Goal: Task Accomplishment & Management: Manage account settings

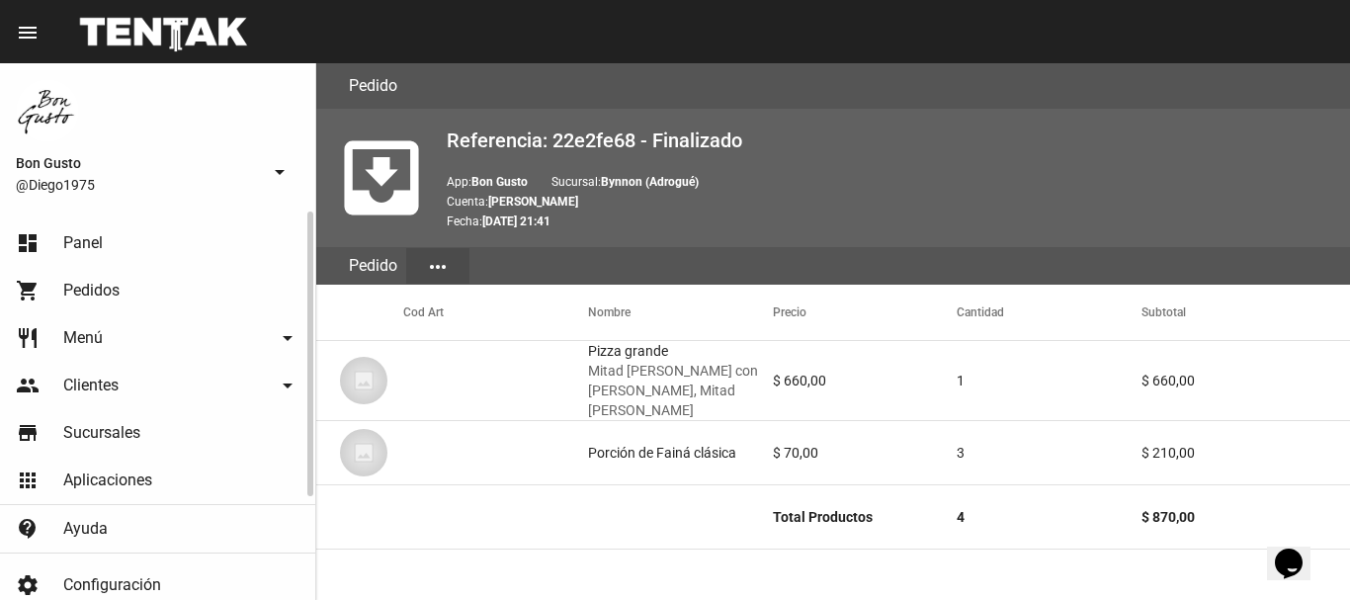
click at [165, 236] on link "dashboard Panel" at bounding box center [157, 242] width 315 height 47
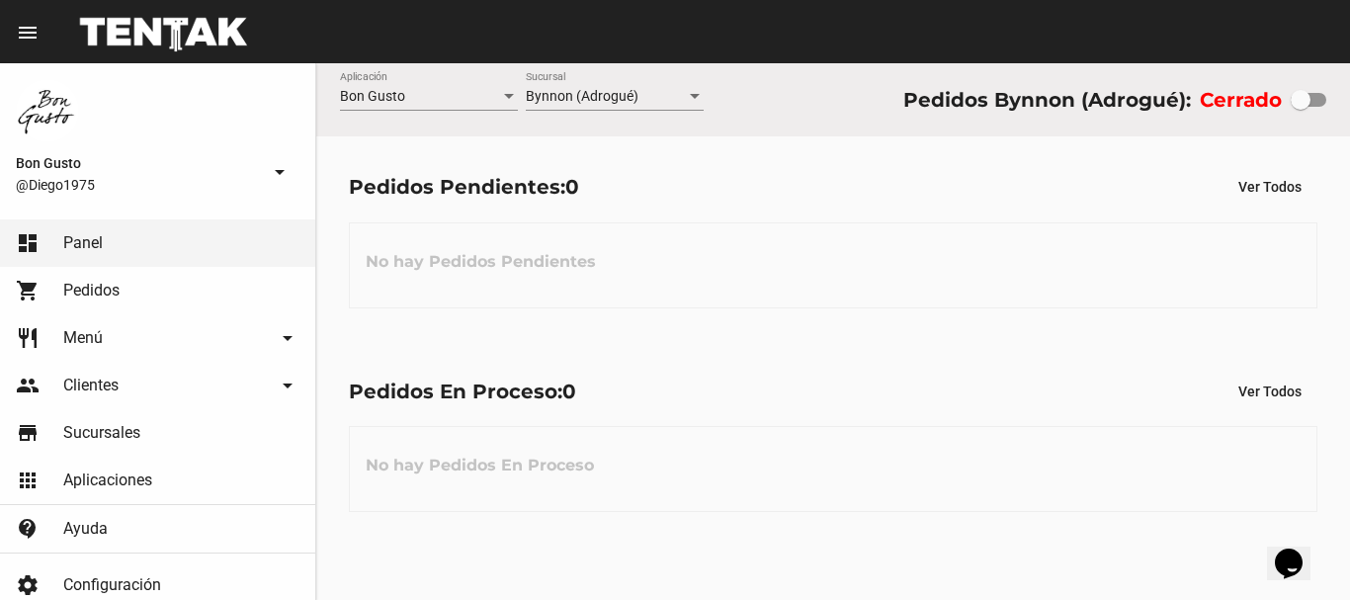
click at [1296, 102] on div at bounding box center [1301, 100] width 20 height 20
click at [1300, 107] on input "checkbox" at bounding box center [1300, 107] width 1 height 1
checkbox input "true"
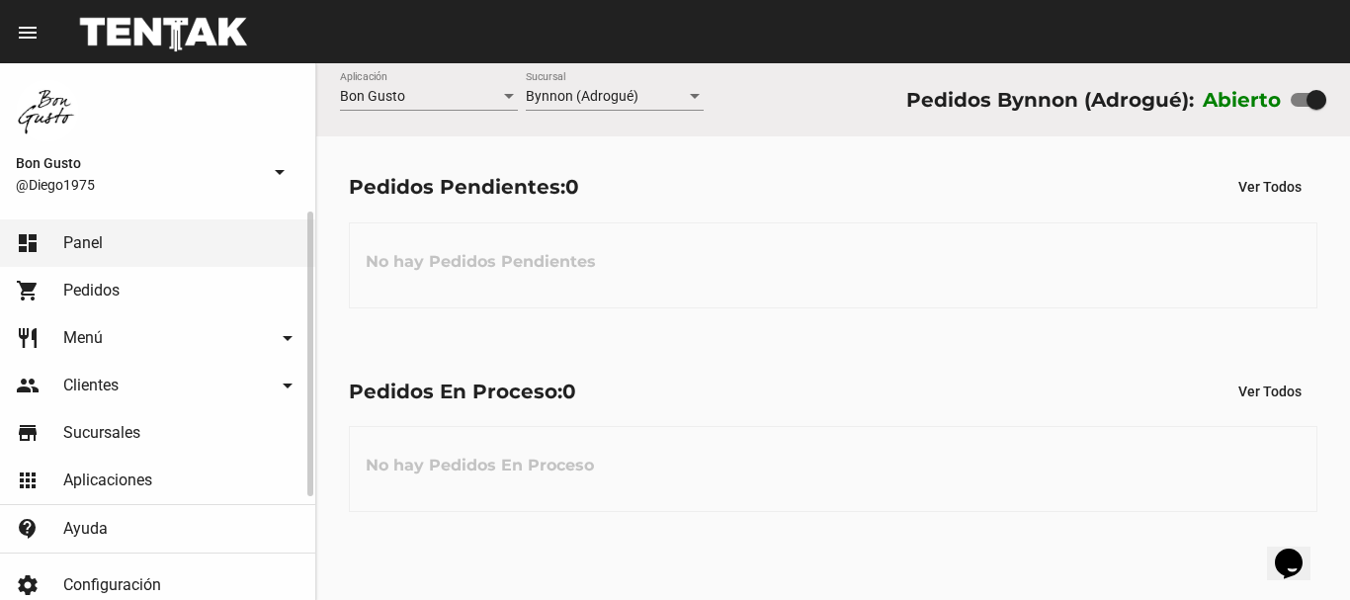
click at [77, 294] on span "Pedidos" at bounding box center [91, 291] width 56 height 20
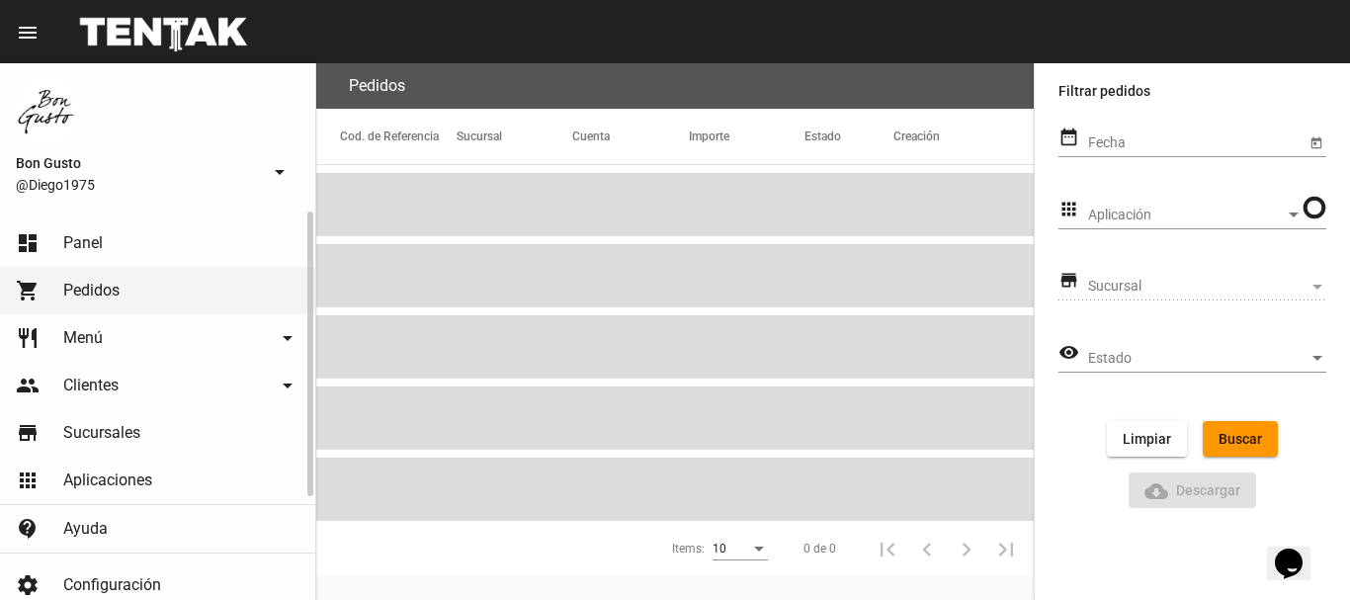
click at [98, 251] on span "Panel" at bounding box center [83, 243] width 40 height 20
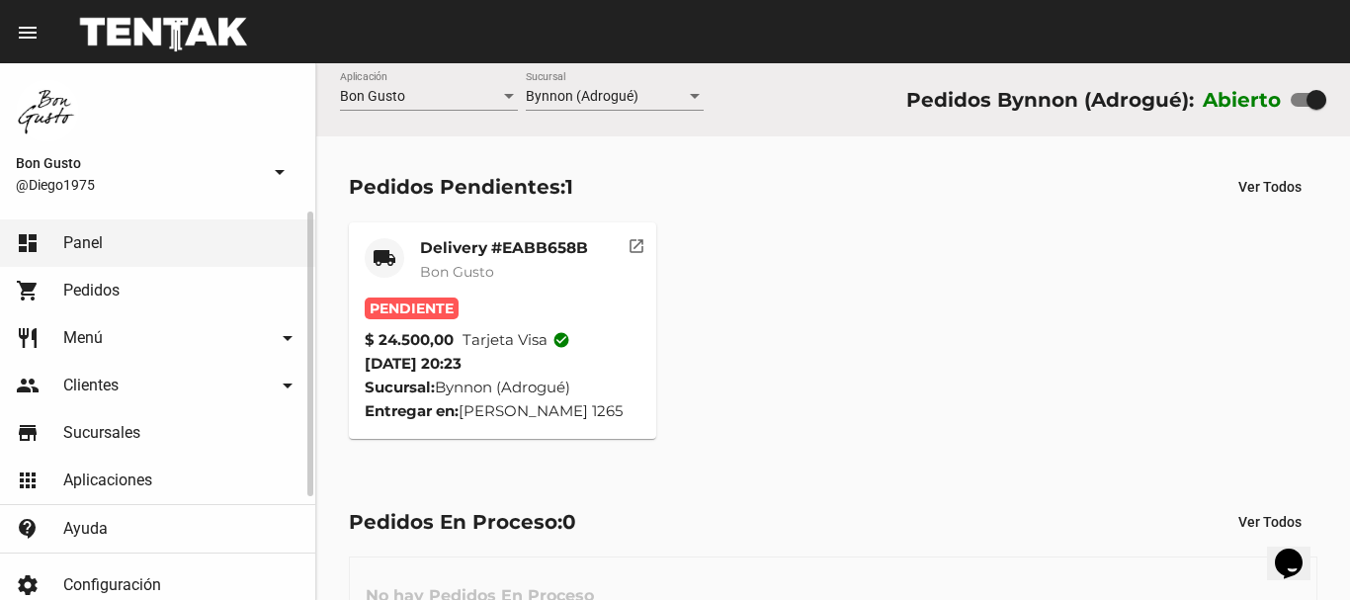
click at [233, 233] on link "dashboard Panel" at bounding box center [157, 242] width 315 height 47
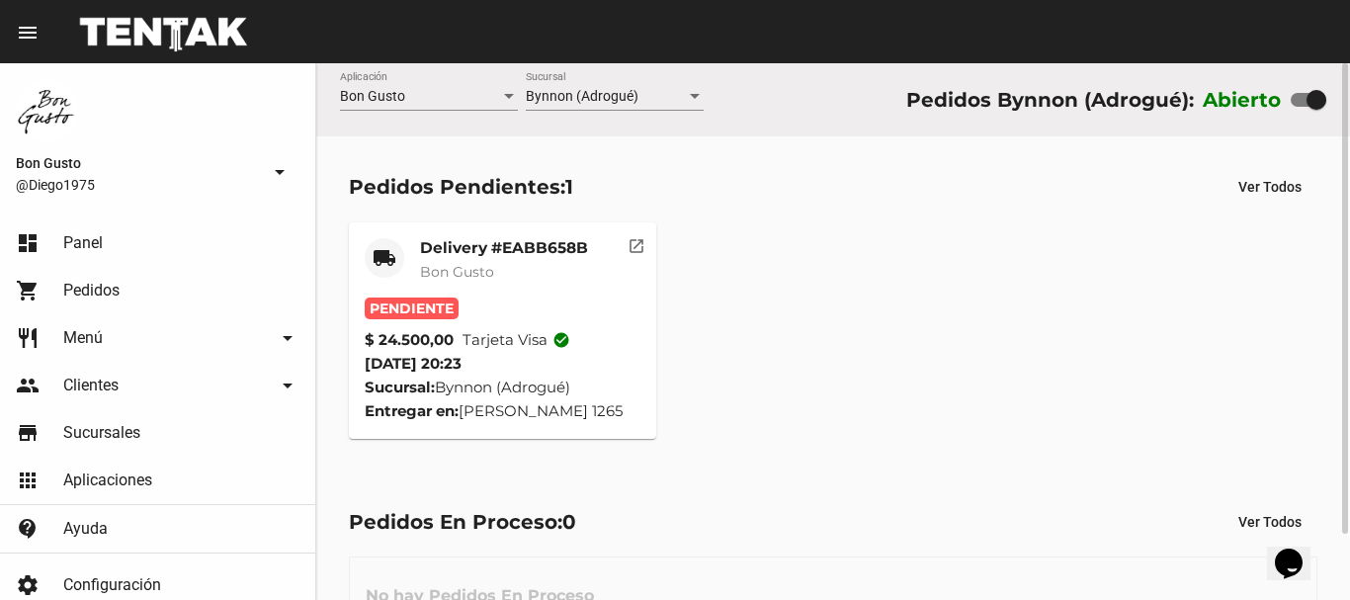
click at [554, 281] on mat-card-subtitle "Bon Gusto" at bounding box center [504, 272] width 168 height 20
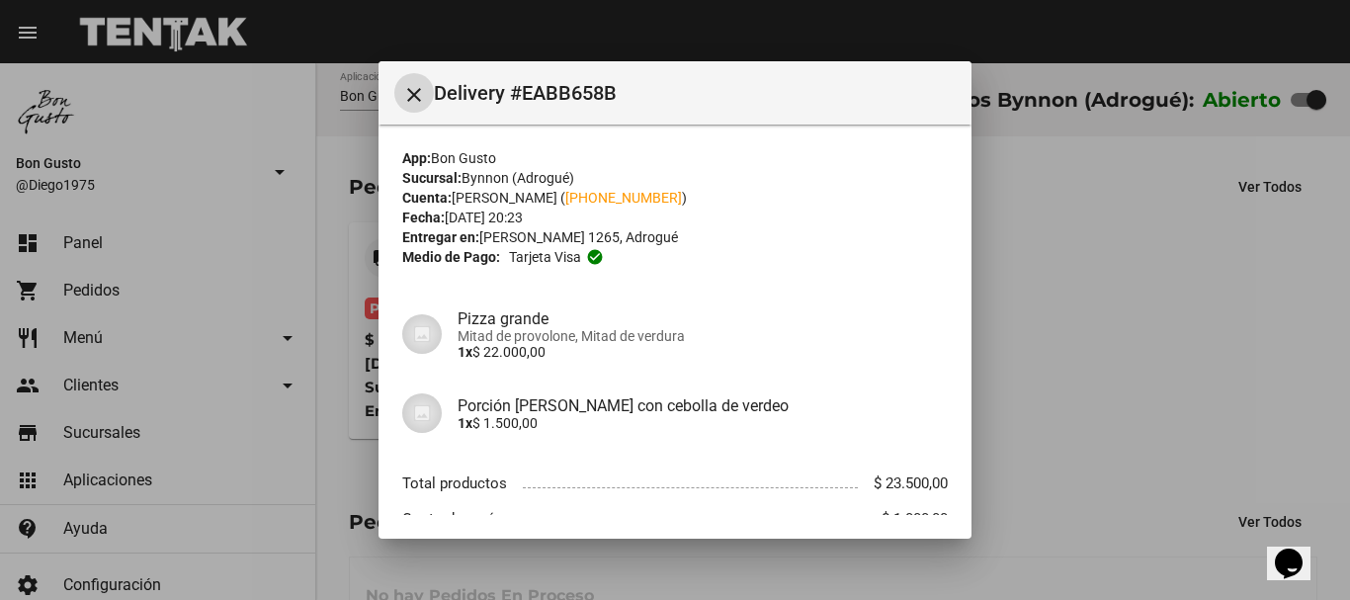
scroll to position [126, 0]
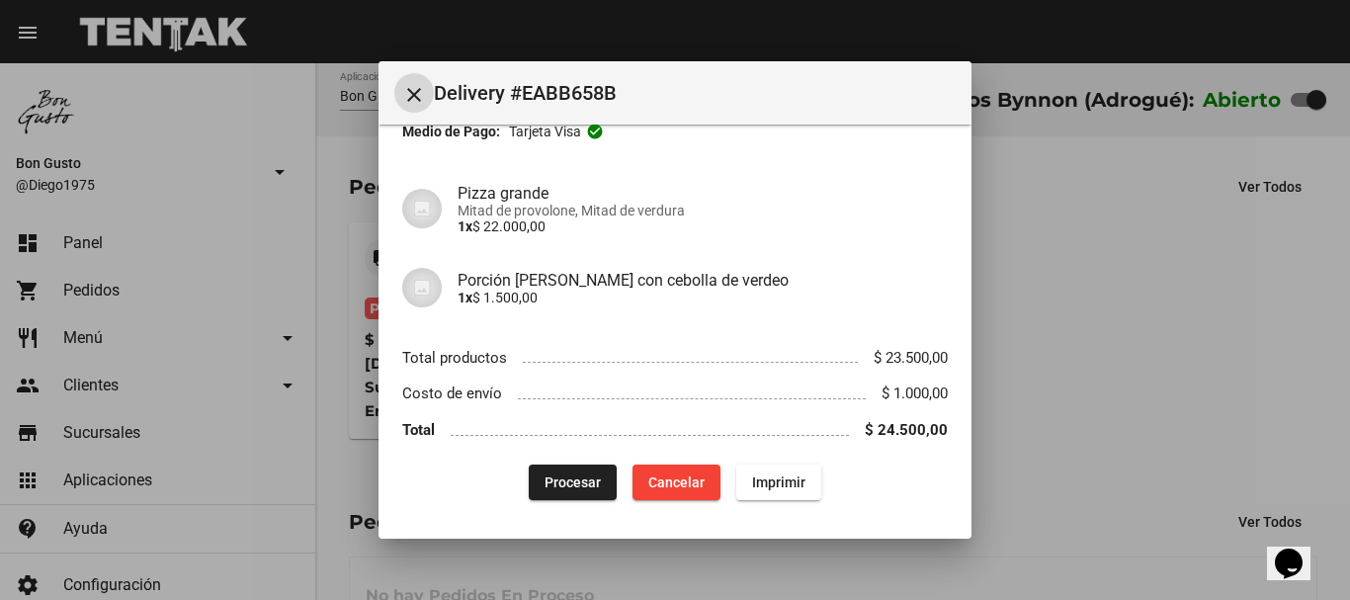
click at [567, 472] on button "Procesar" at bounding box center [573, 482] width 88 height 36
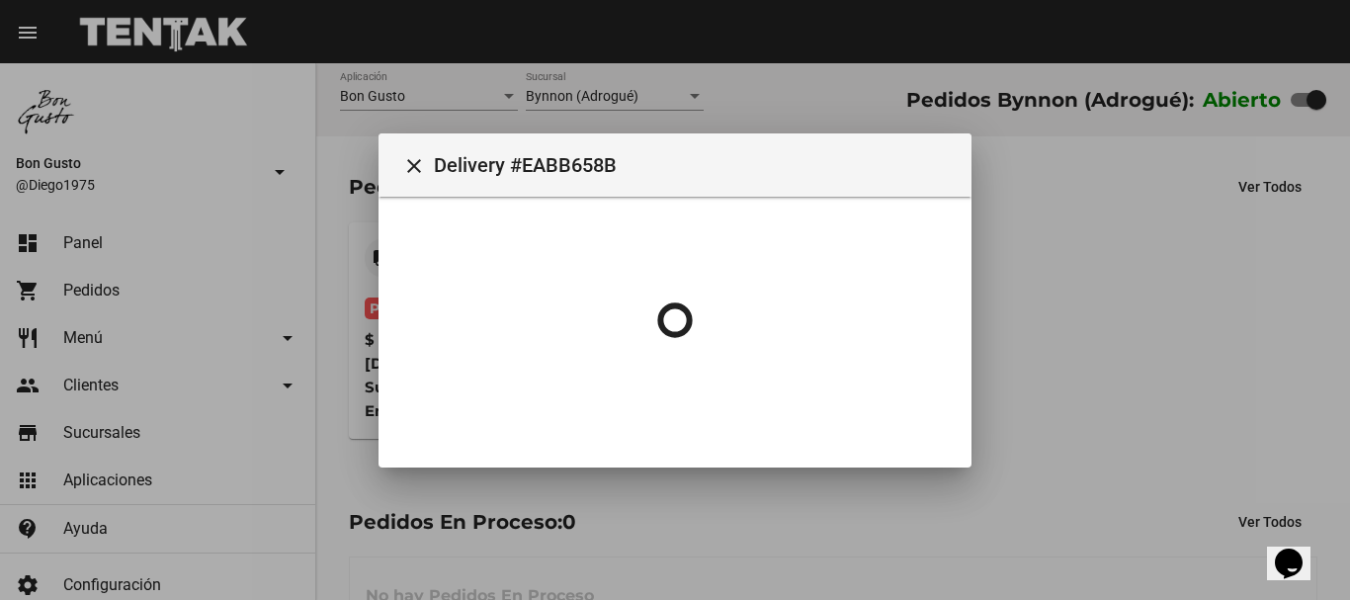
scroll to position [0, 0]
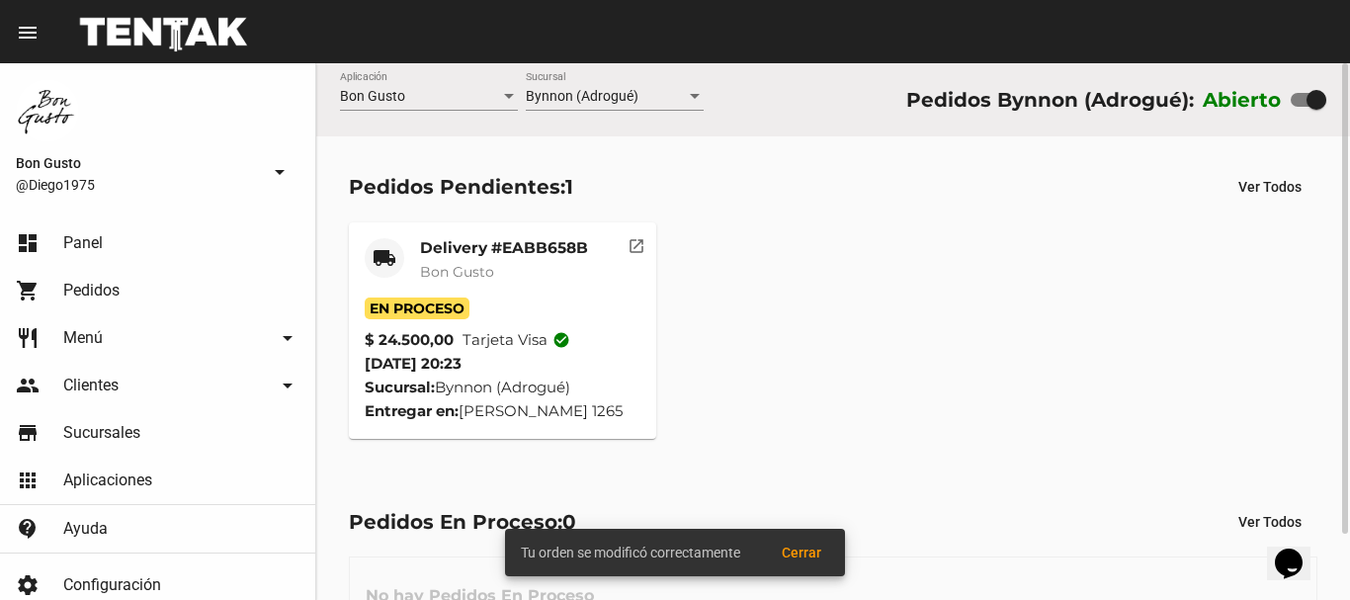
click at [552, 299] on div "En Proceso" at bounding box center [503, 308] width 276 height 22
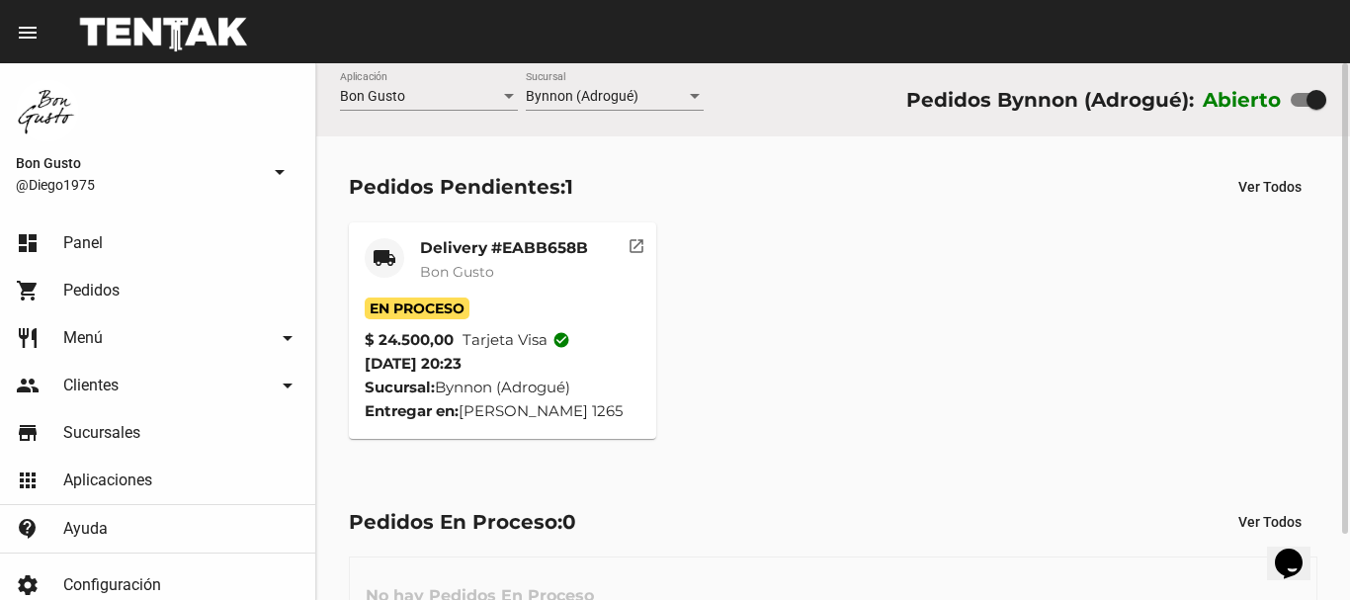
click at [644, 295] on mat-card "local_shipping Delivery #EABB658B Bon Gusto En Proceso $ 24.500,00 Tarjeta visa…" at bounding box center [502, 330] width 307 height 216
click at [639, 248] on mat-icon "open_in_new" at bounding box center [637, 243] width 18 height 18
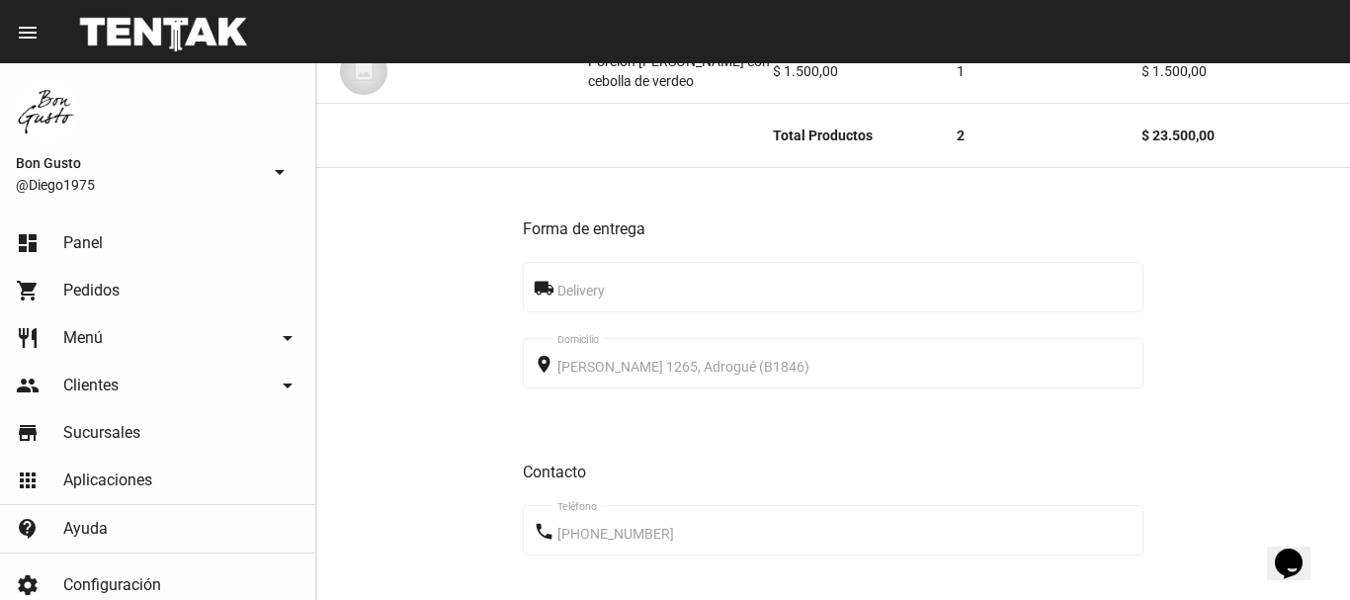
scroll to position [1025, 0]
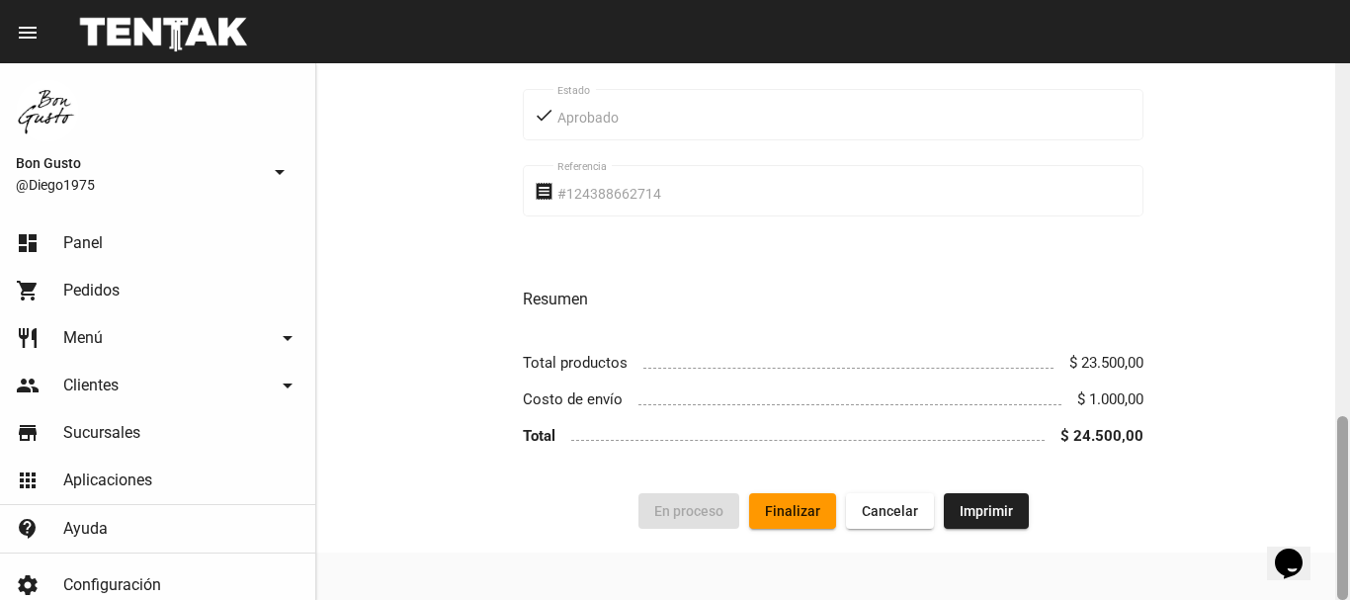
drag, startPoint x: 1348, startPoint y: 431, endPoint x: 1336, endPoint y: 453, distance: 24.8
click at [1348, 422] on div at bounding box center [1342, 331] width 15 height 537
drag, startPoint x: 1349, startPoint y: 460, endPoint x: 1337, endPoint y: 423, distance: 38.4
click at [1347, 422] on div at bounding box center [1342, 331] width 15 height 537
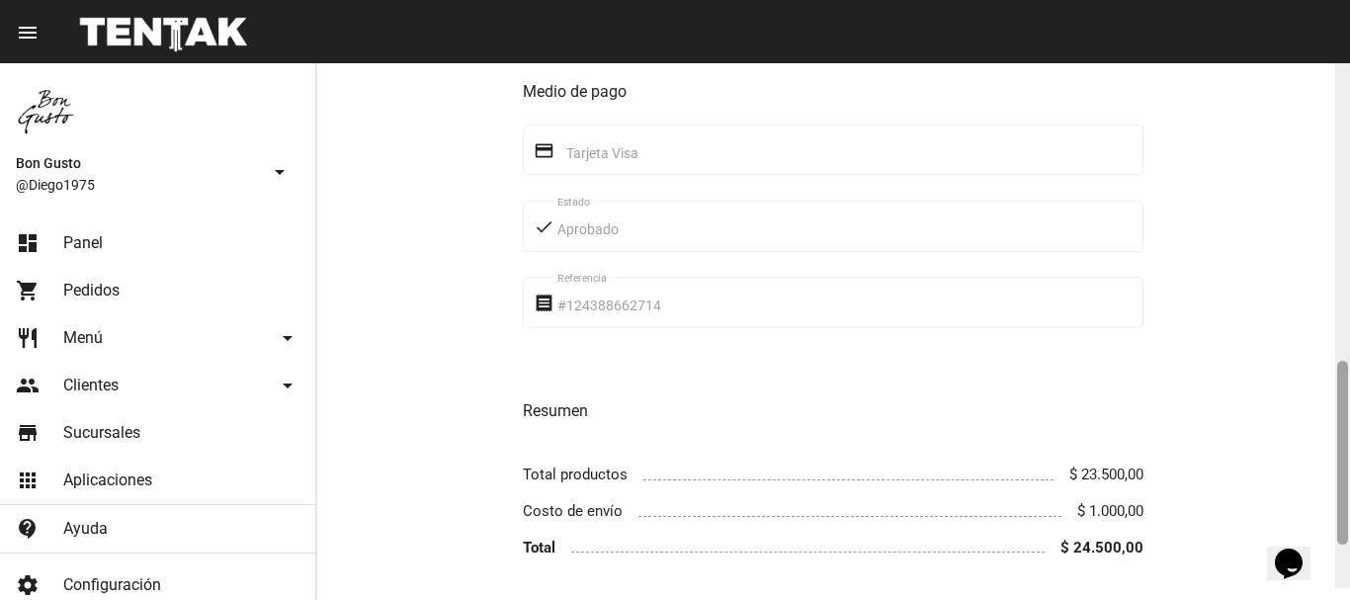
scroll to position [901, 0]
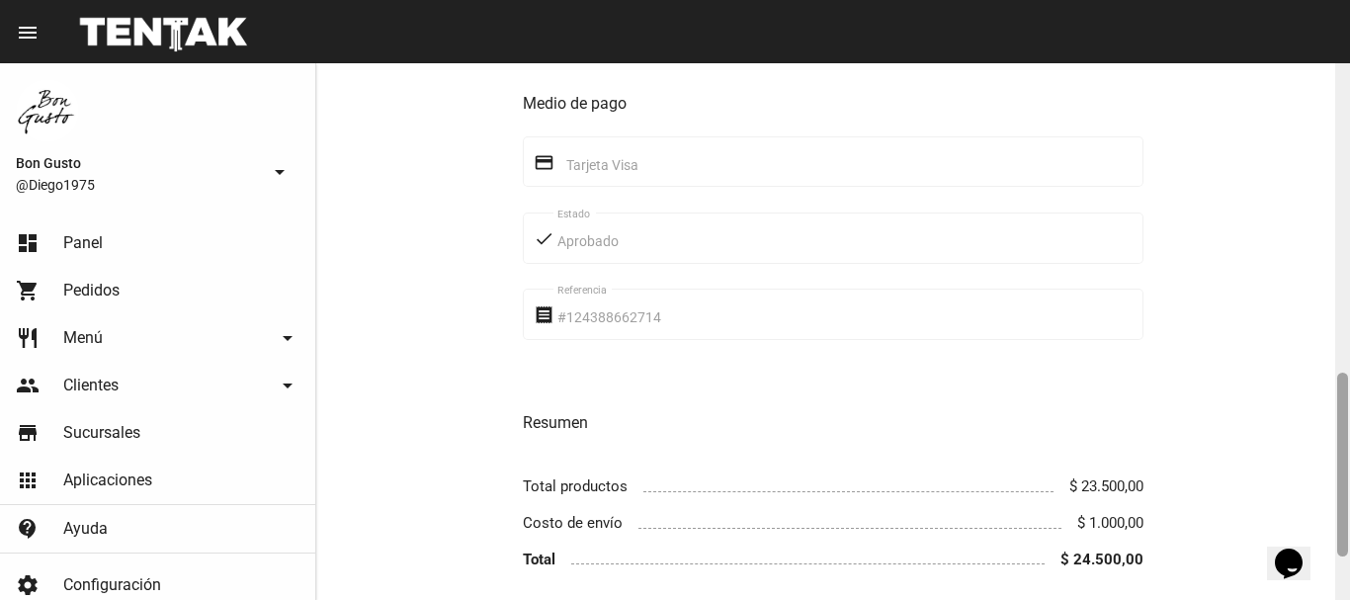
drag, startPoint x: 1337, startPoint y: 423, endPoint x: 1349, endPoint y: 380, distance: 44.1
click at [1349, 380] on div at bounding box center [1342, 331] width 15 height 537
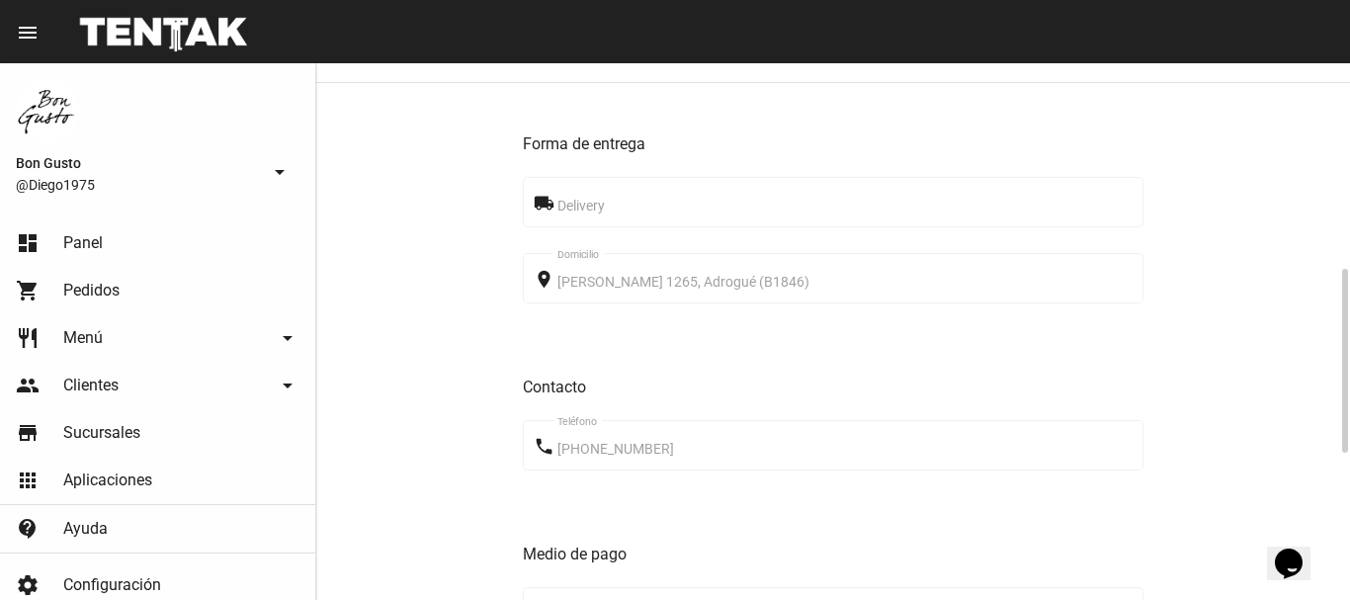
scroll to position [1025, 0]
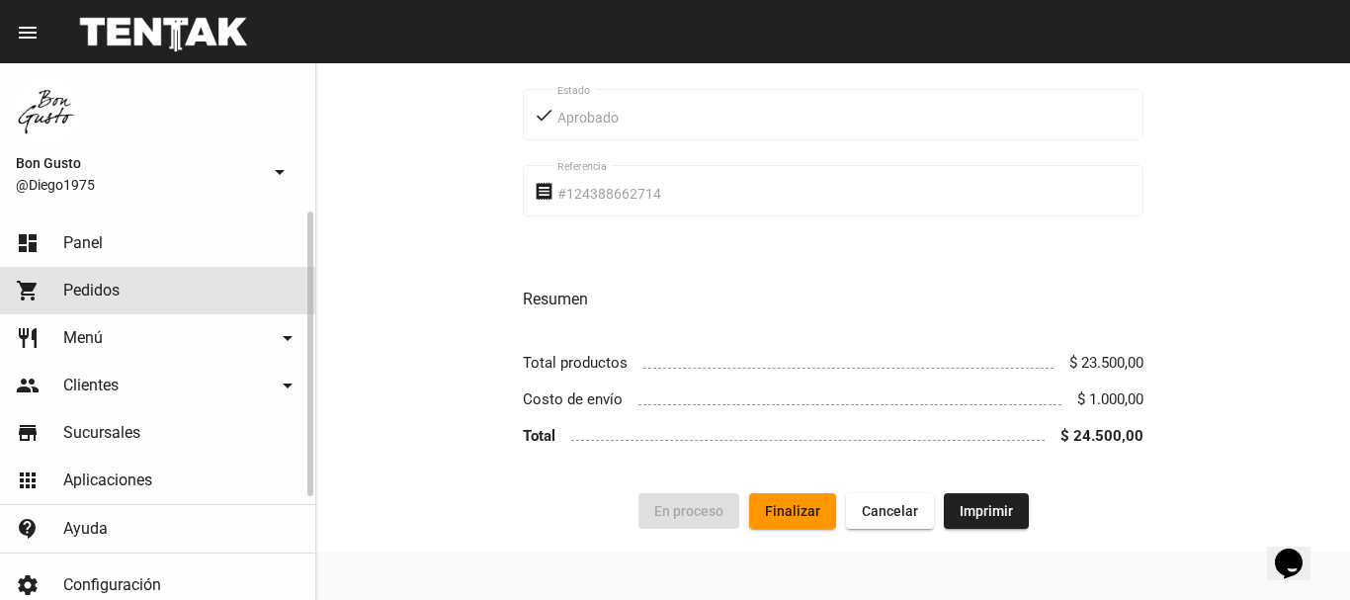
click at [107, 294] on span "Pedidos" at bounding box center [91, 291] width 56 height 20
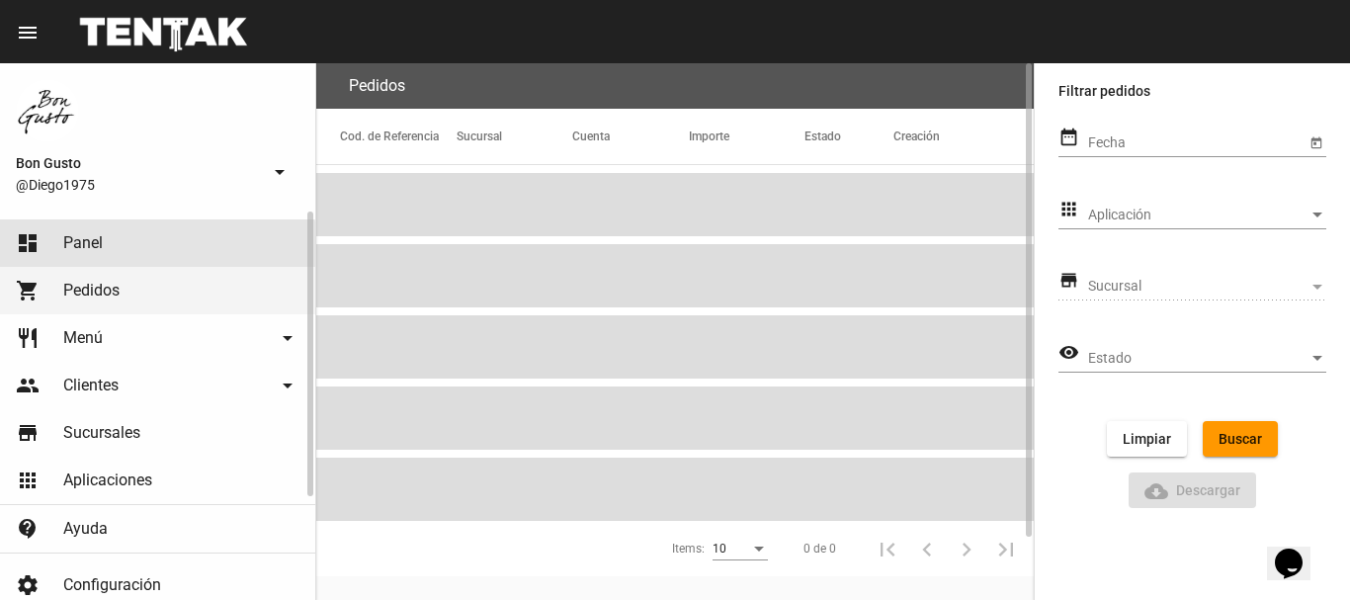
click at [96, 258] on link "dashboard Panel" at bounding box center [157, 242] width 315 height 47
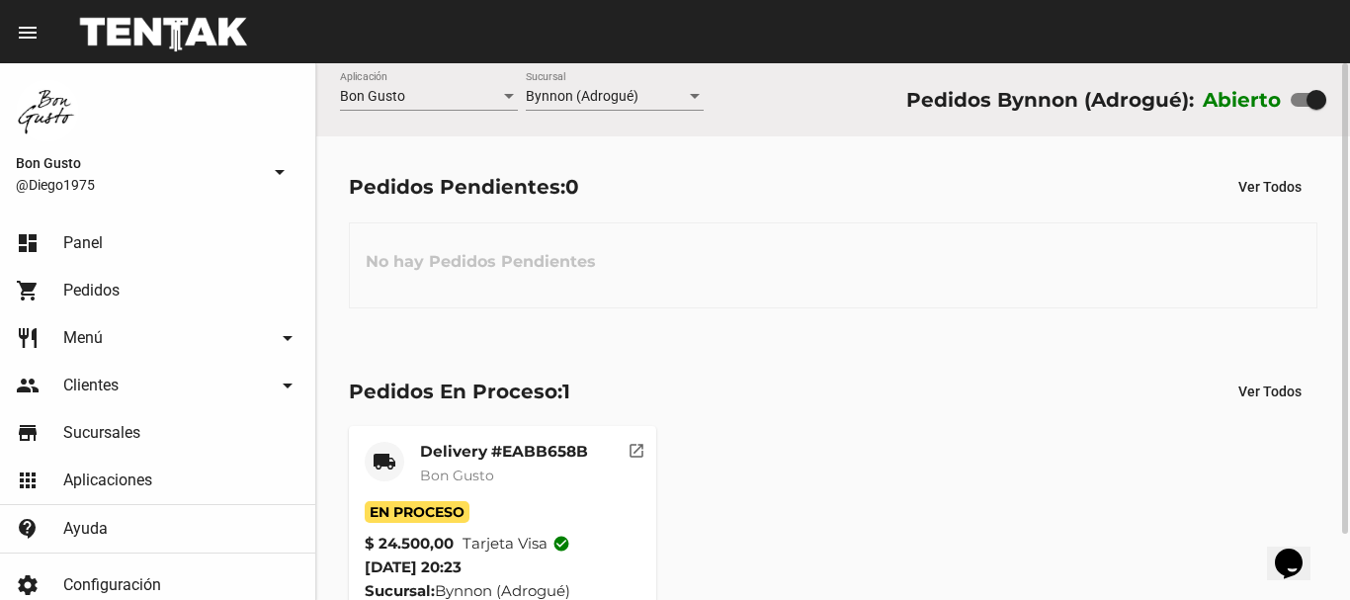
scroll to position [75, 0]
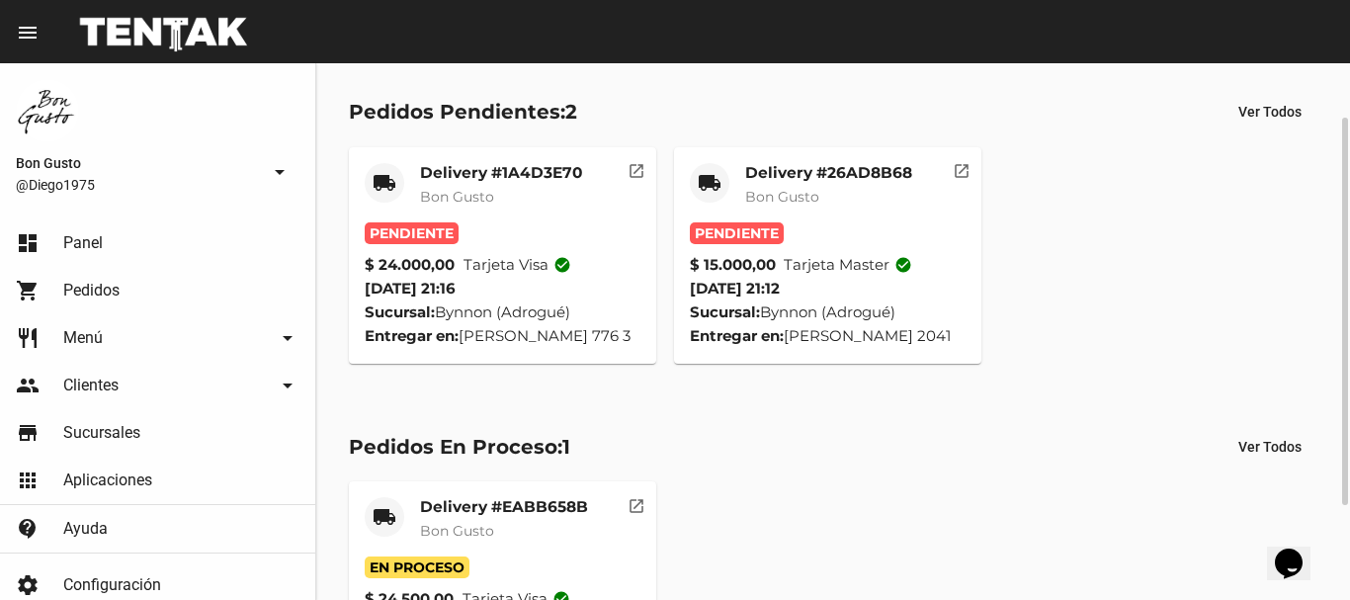
click at [849, 221] on div "Delivery #26AD8B68 Bon Gusto" at bounding box center [828, 192] width 167 height 59
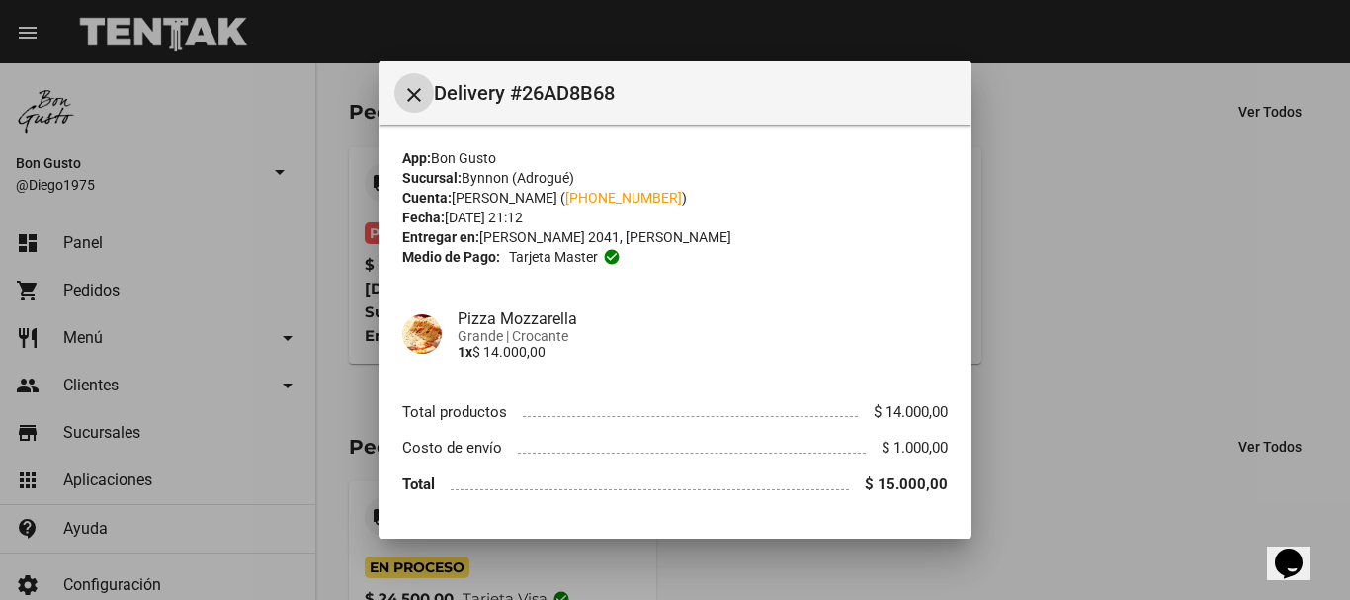
scroll to position [54, 0]
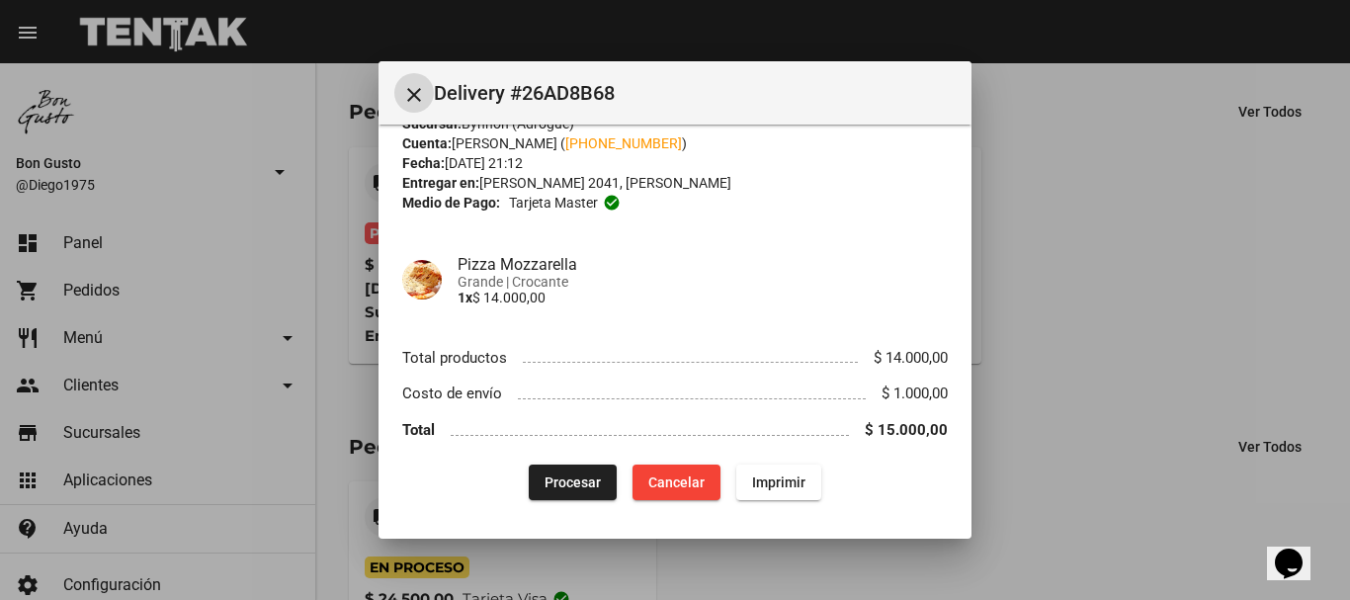
click at [565, 475] on span "Procesar" at bounding box center [573, 482] width 56 height 16
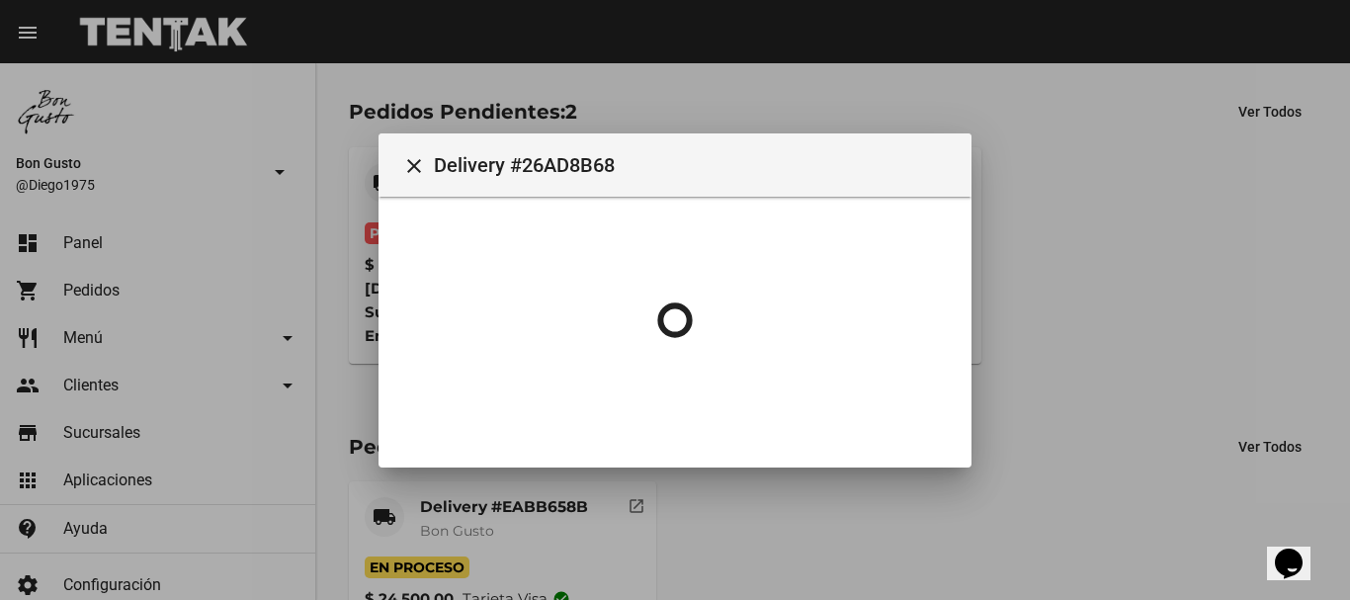
scroll to position [0, 0]
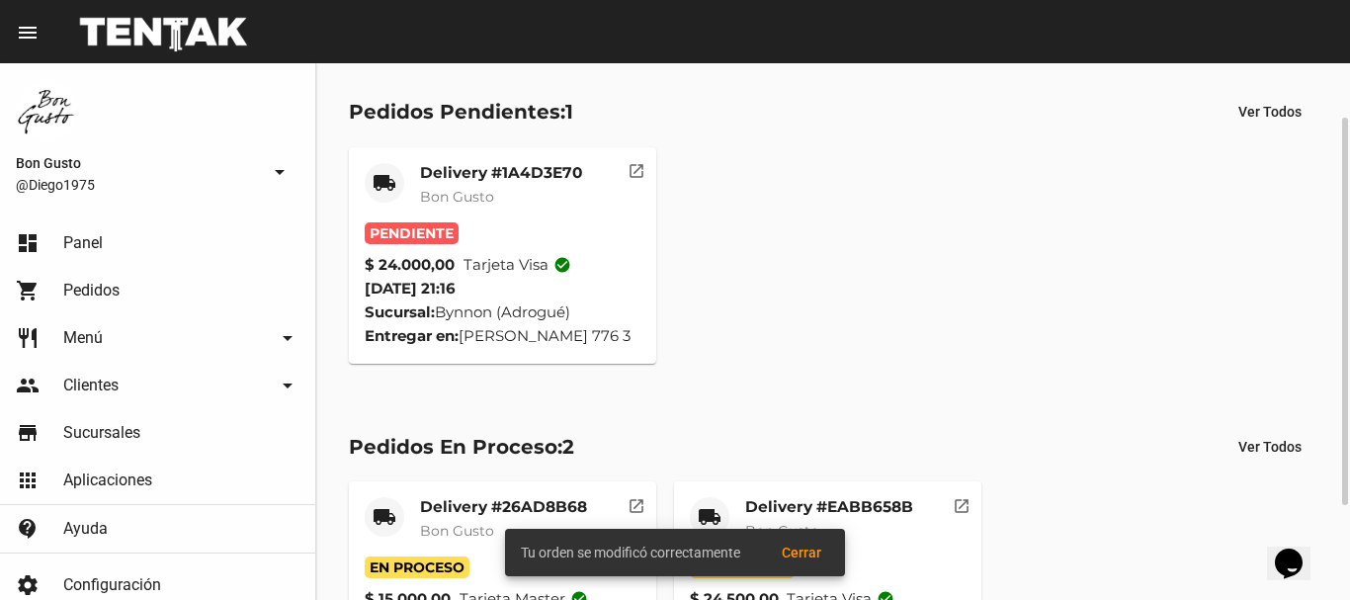
click at [476, 214] on div "Delivery #1A4D3E70 Bon Gusto" at bounding box center [501, 192] width 162 height 59
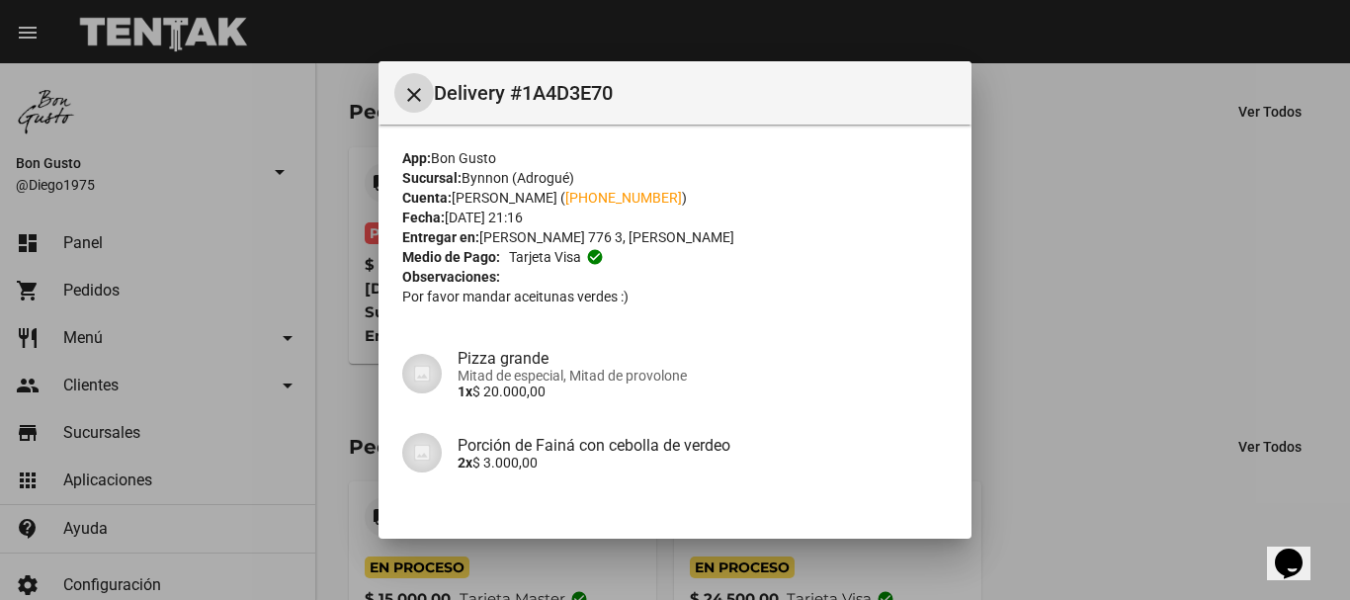
scroll to position [165, 0]
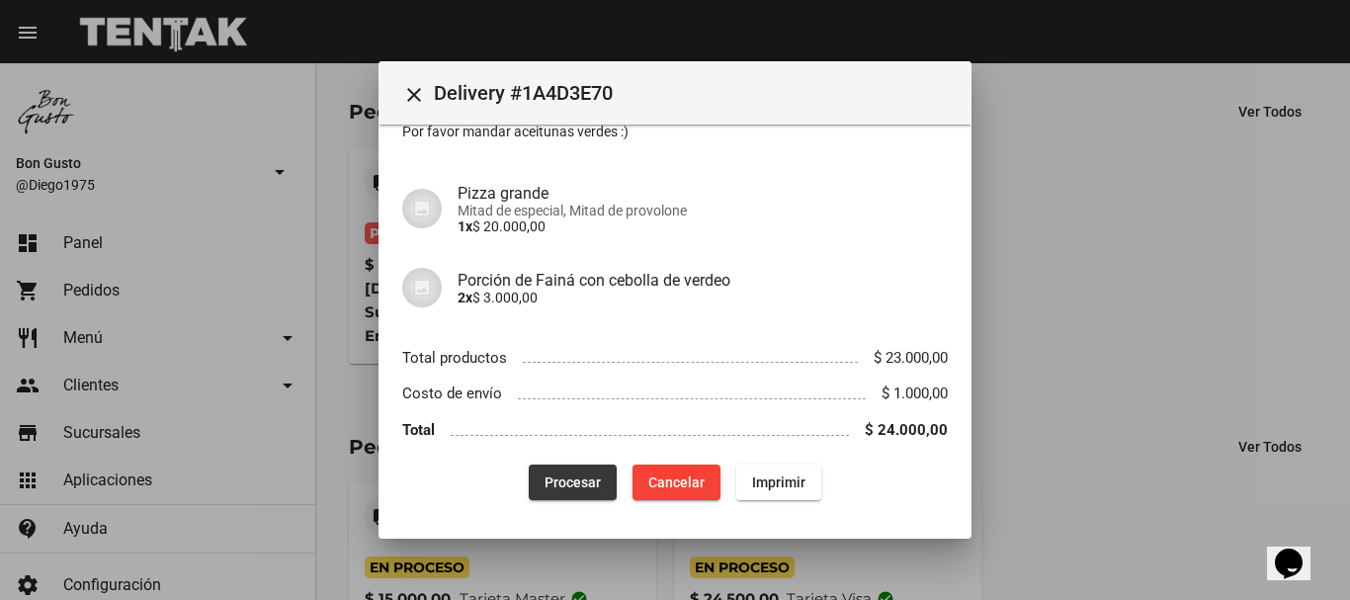
click at [561, 477] on span "Procesar" at bounding box center [573, 482] width 56 height 16
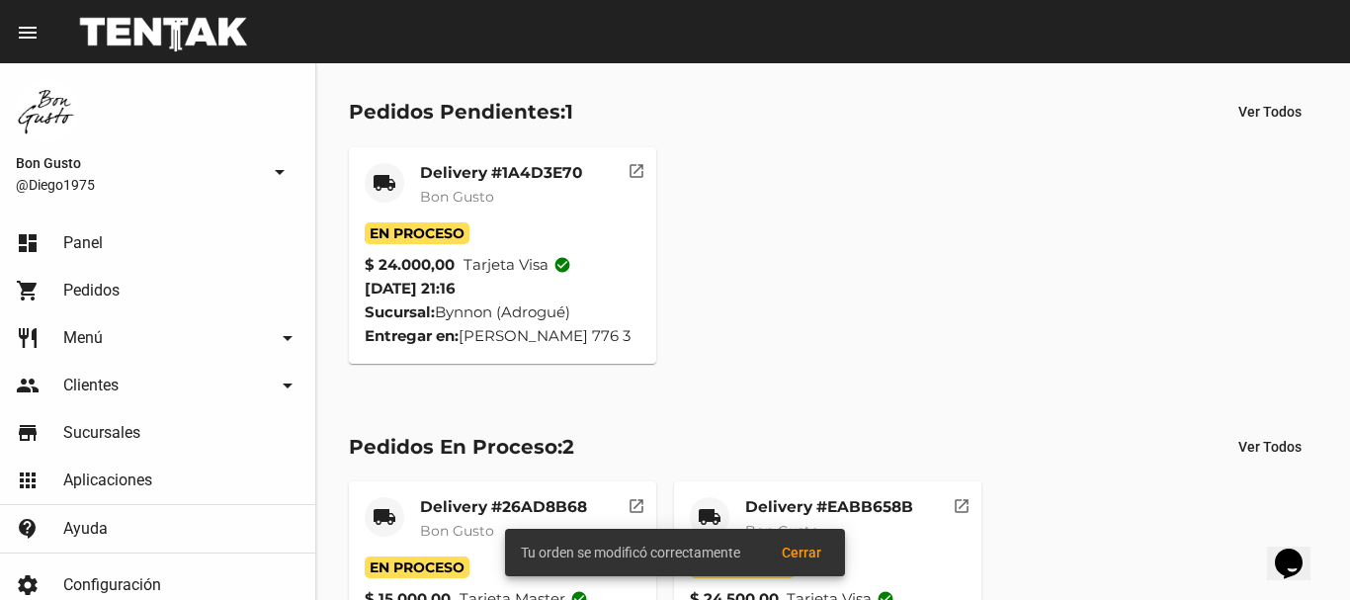
click at [634, 509] on div "Tu orden se modificó correctamente Cerrar" at bounding box center [674, 552] width 387 height 95
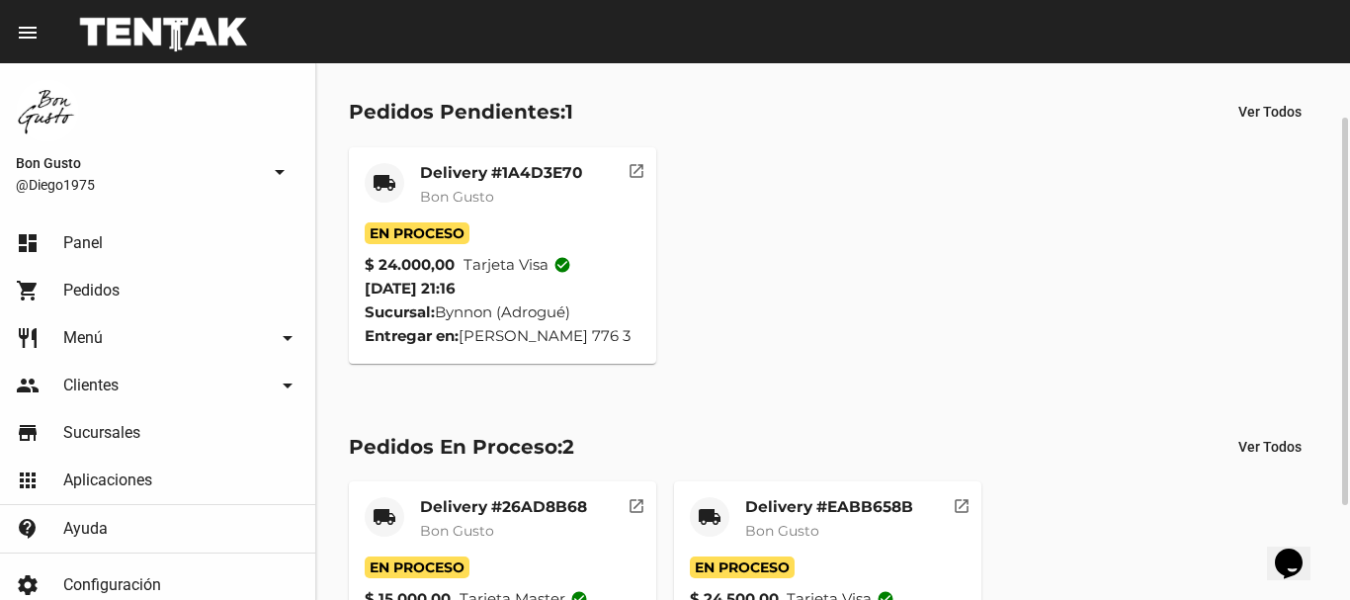
click at [630, 509] on mat-icon "open_in_new" at bounding box center [637, 503] width 18 height 18
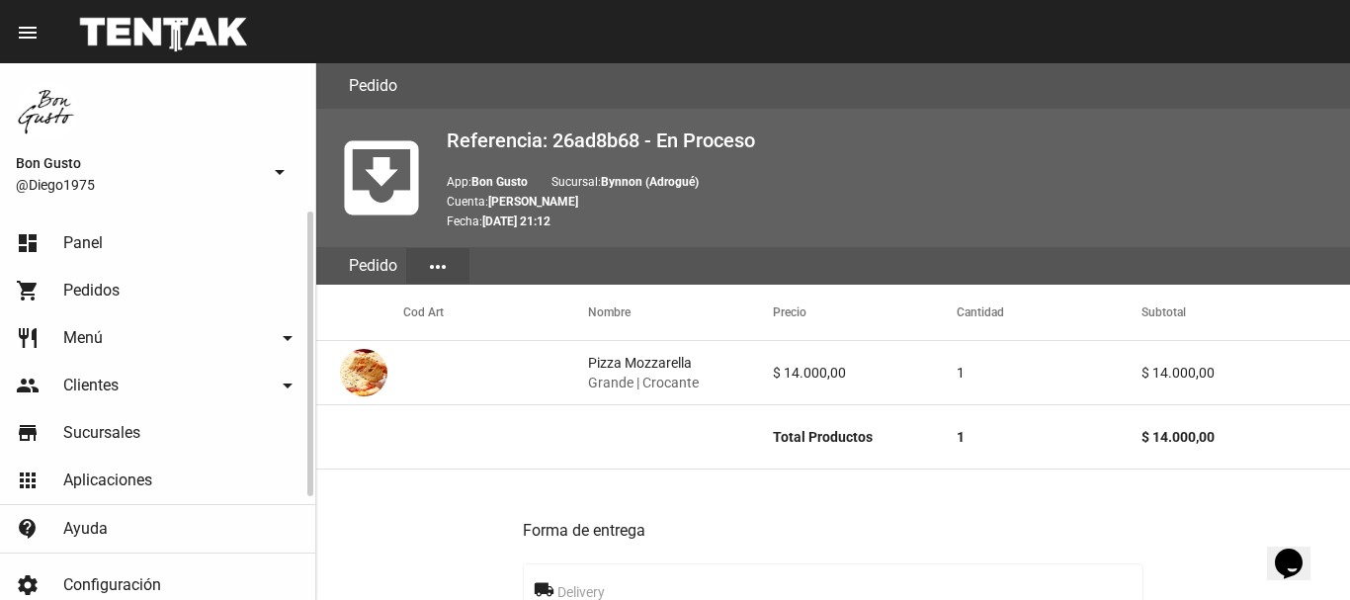
click at [117, 253] on link "dashboard Panel" at bounding box center [157, 242] width 315 height 47
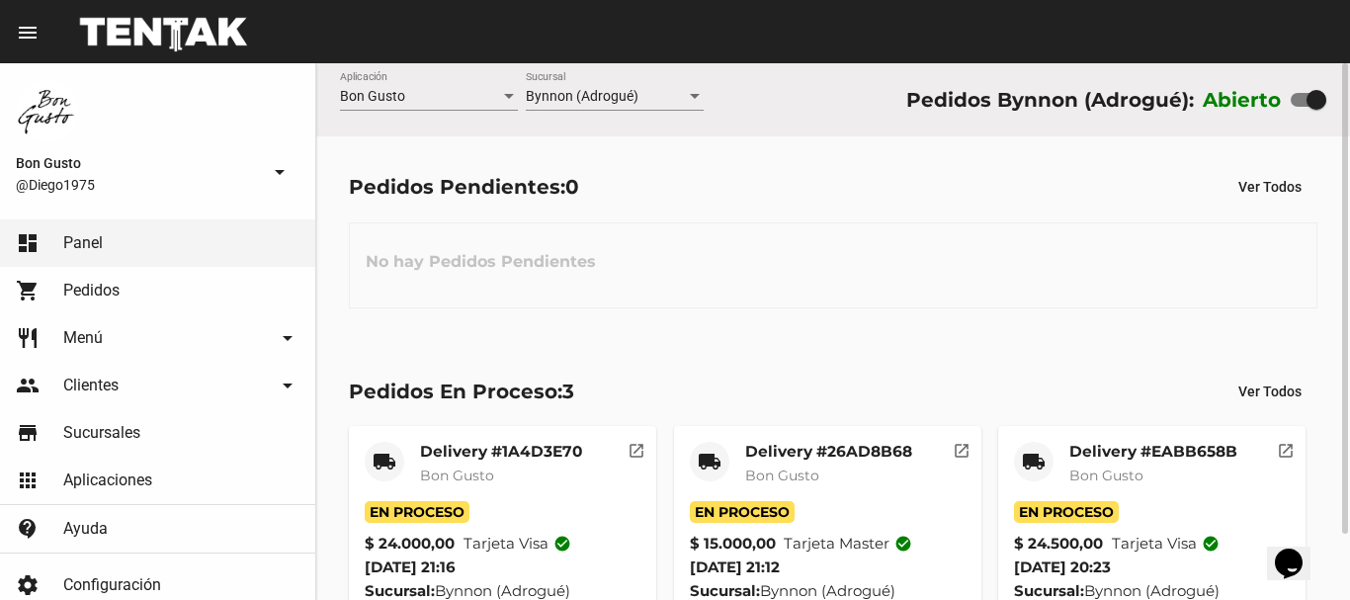
click at [637, 450] on mat-icon "open_in_new" at bounding box center [637, 448] width 18 height 18
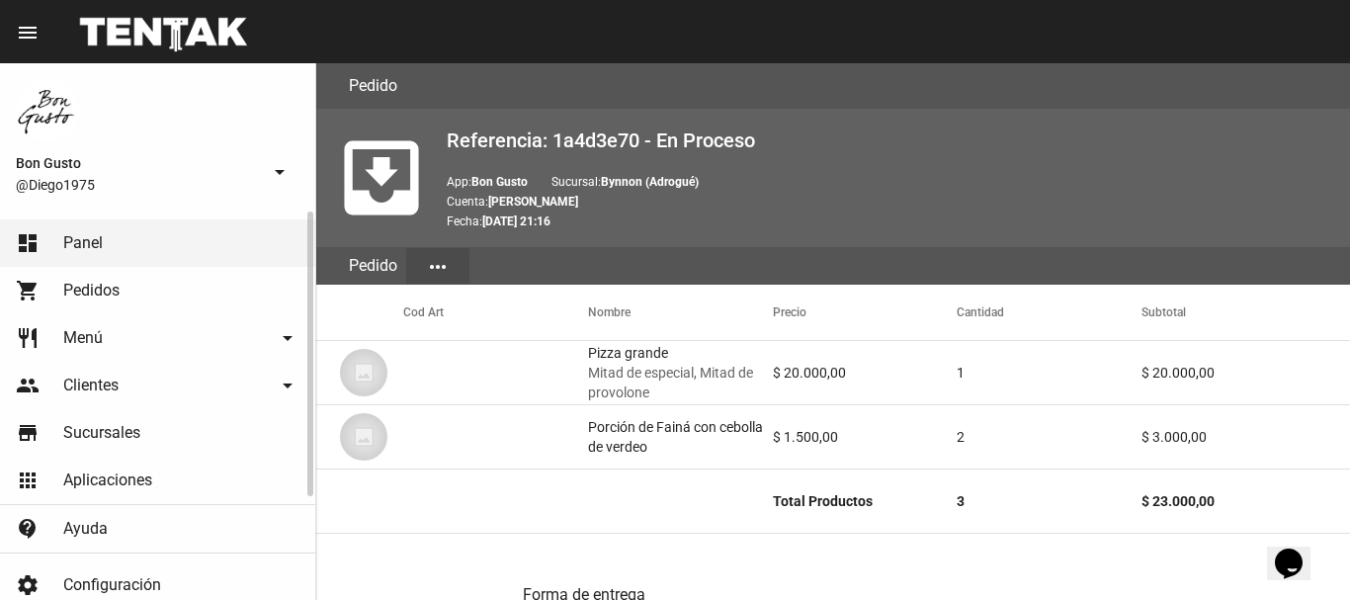
click at [58, 257] on link "dashboard Panel" at bounding box center [157, 242] width 315 height 47
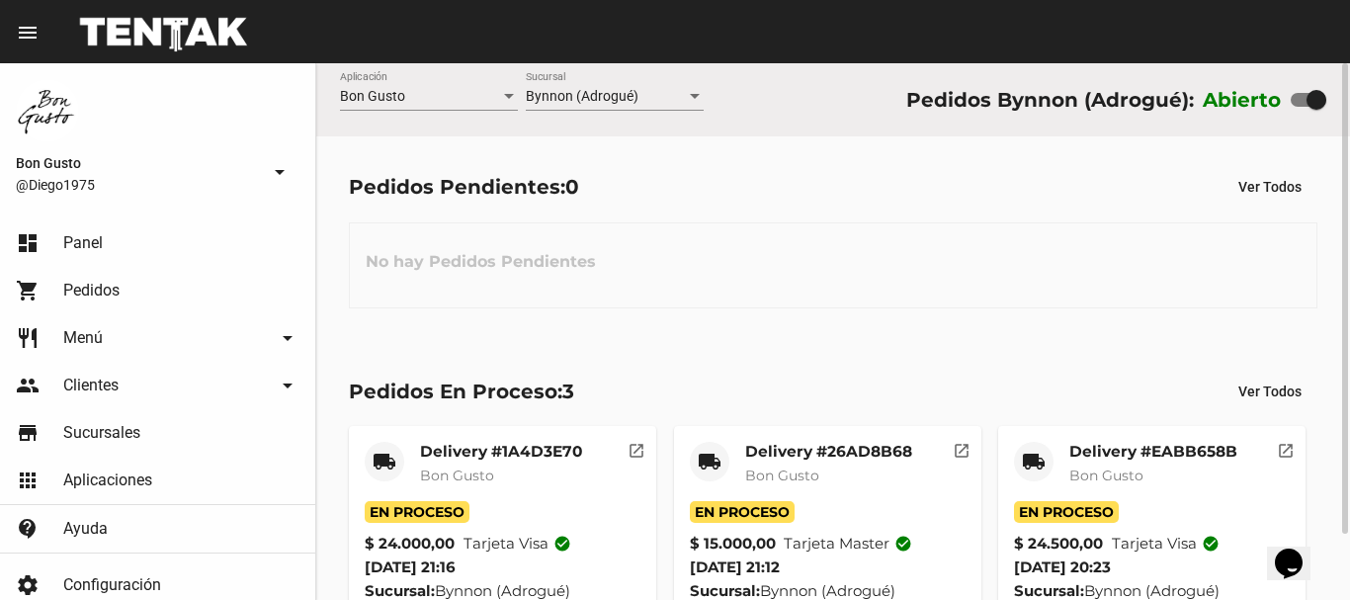
scroll to position [75, 0]
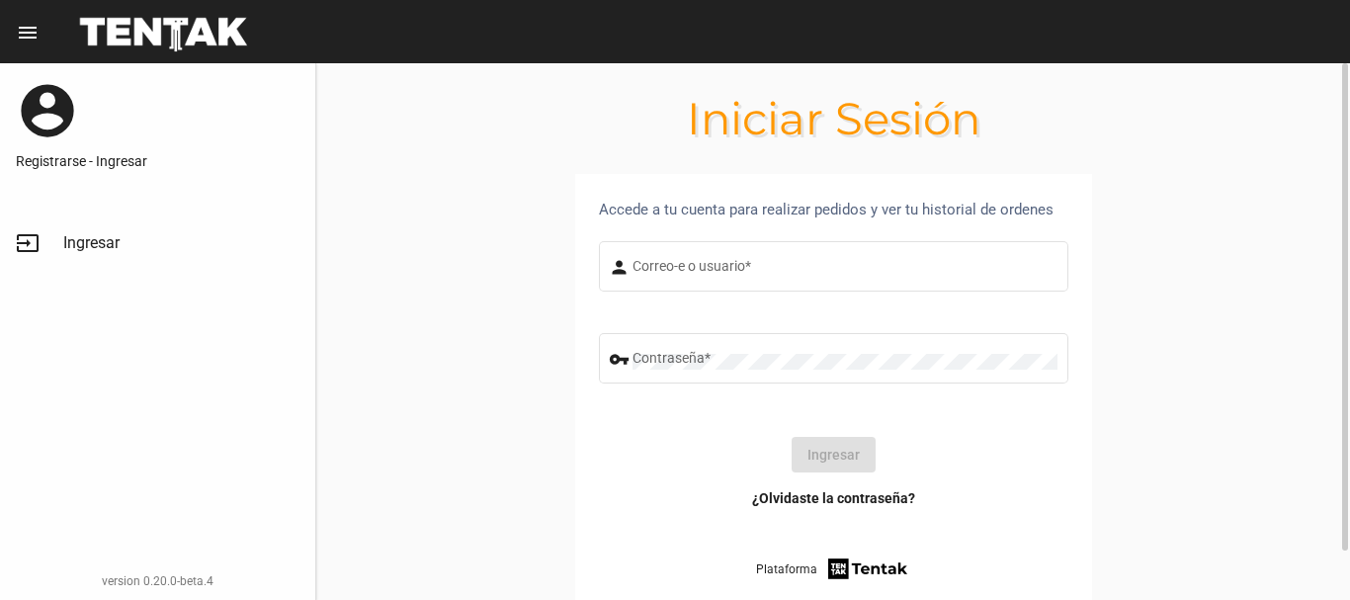
type input "diego1975"
click at [221, 452] on div "input Ingresar version 0.20.0-beta.4" at bounding box center [157, 405] width 315 height 388
click at [815, 462] on button "Ingresar" at bounding box center [834, 455] width 84 height 36
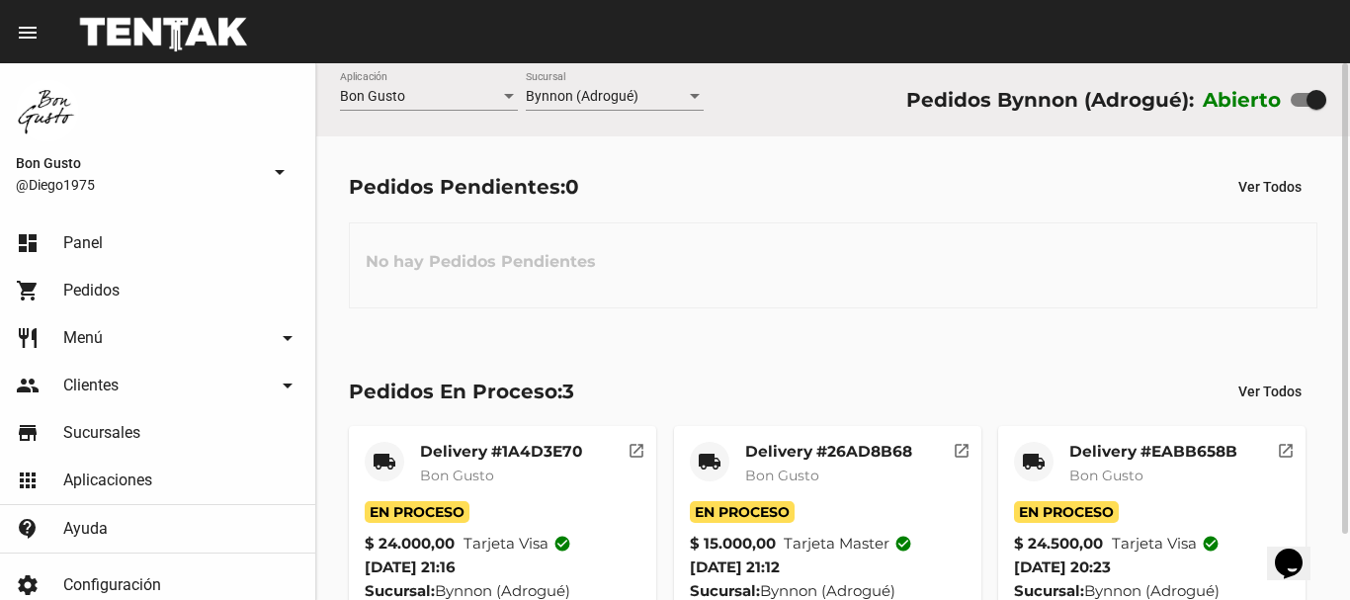
scroll to position [75, 0]
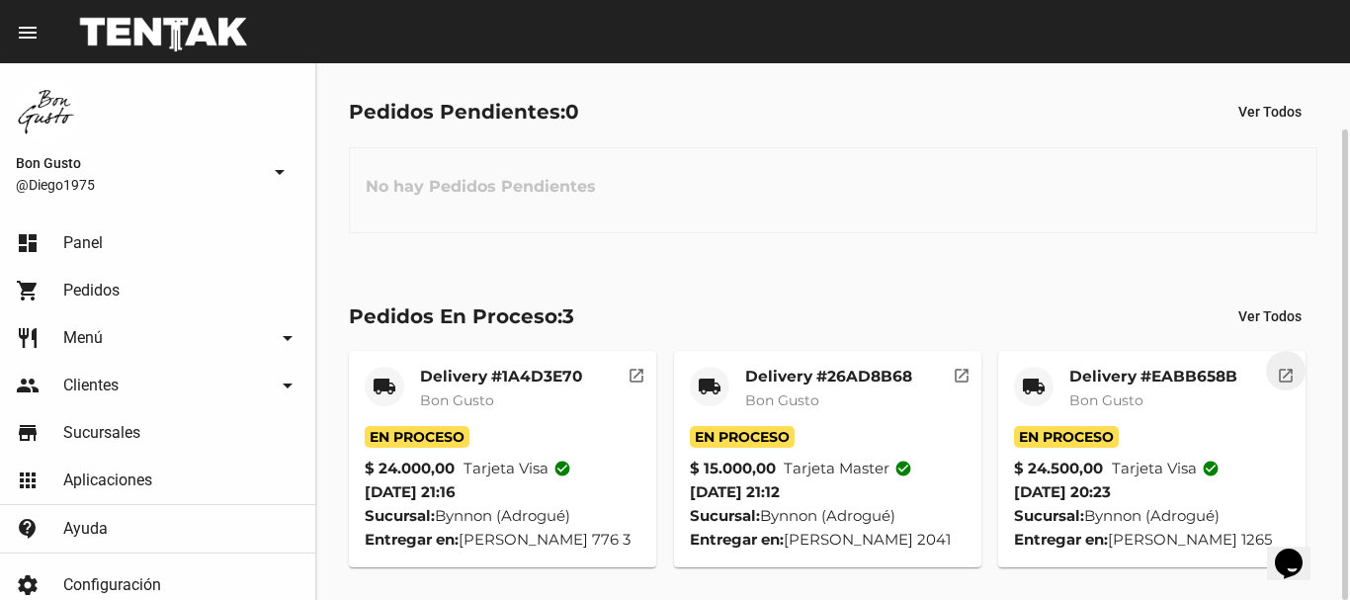
click at [1281, 371] on mat-icon "open_in_new" at bounding box center [1286, 373] width 18 height 18
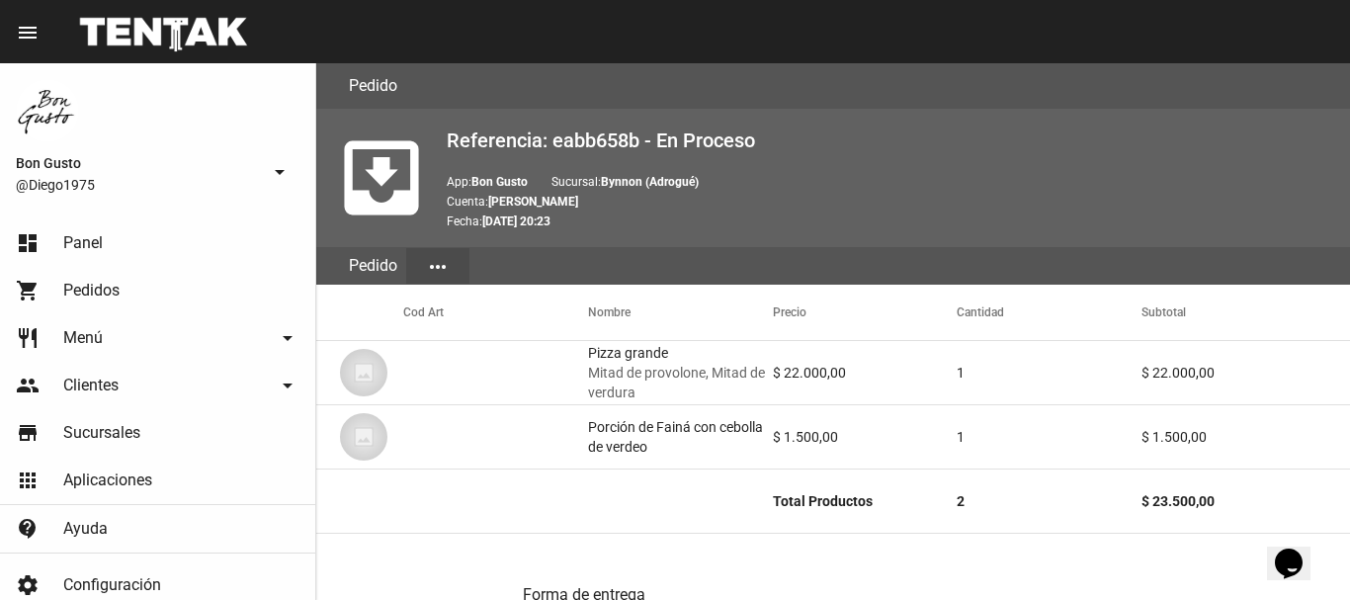
scroll to position [1025, 0]
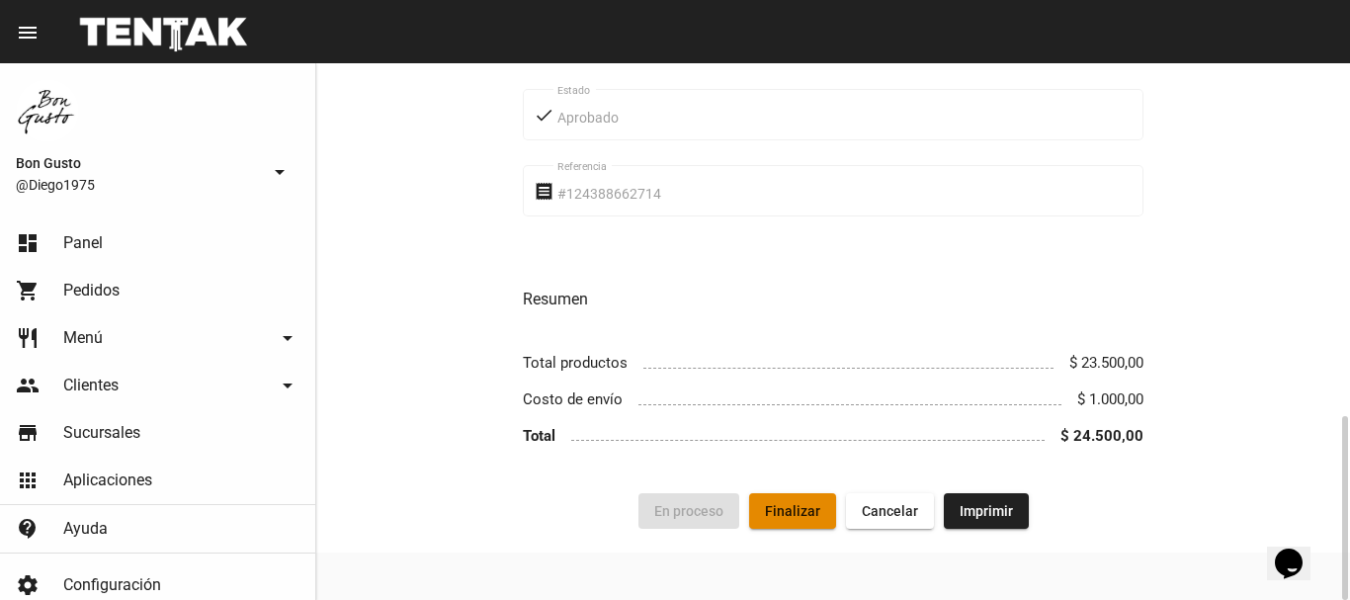
click at [797, 513] on span "Finalizar" at bounding box center [792, 511] width 55 height 16
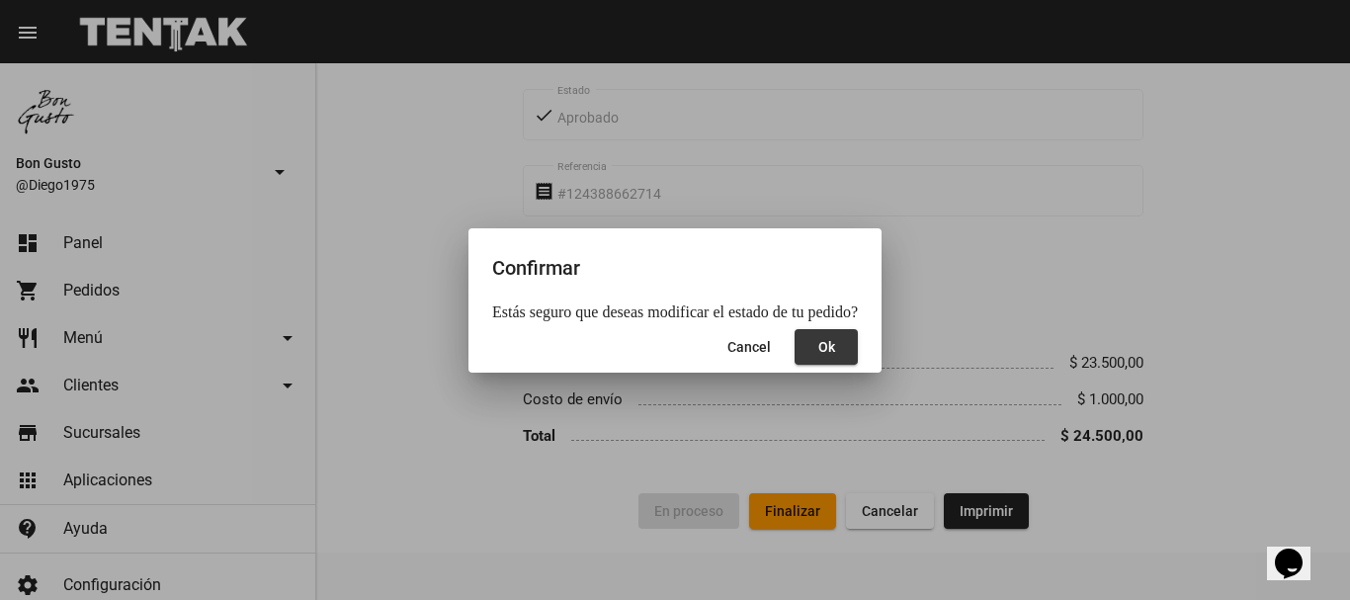
click at [825, 349] on span "Ok" at bounding box center [826, 347] width 17 height 16
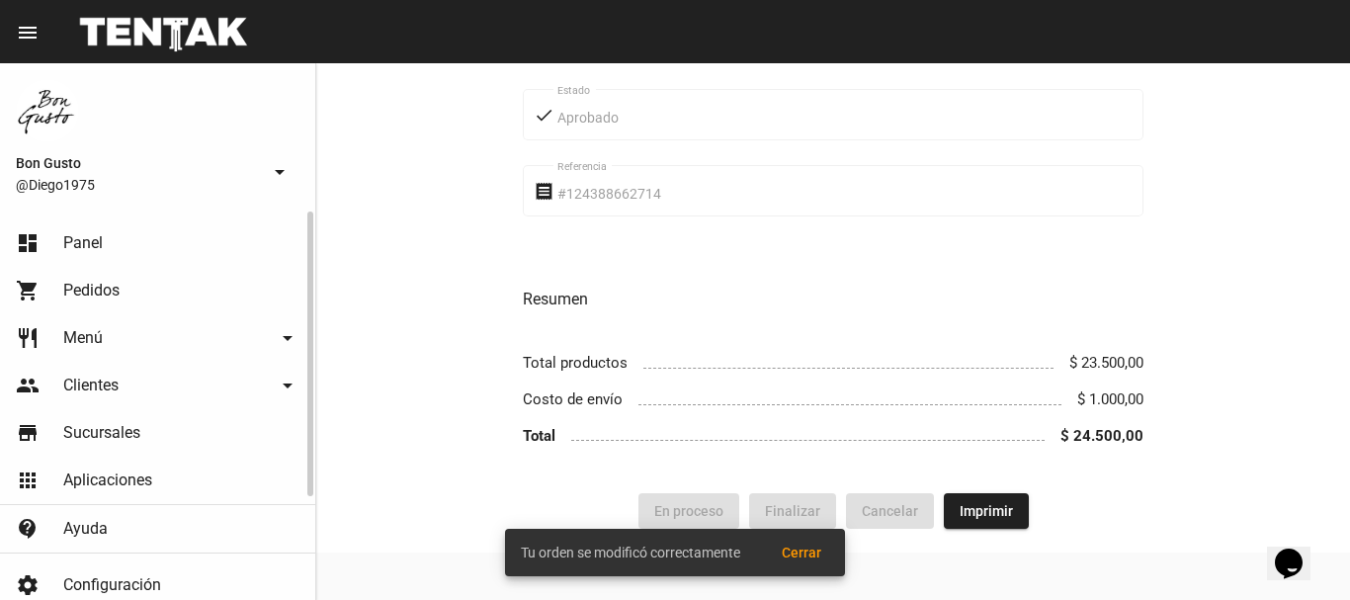
click at [109, 243] on link "dashboard Panel" at bounding box center [157, 242] width 315 height 47
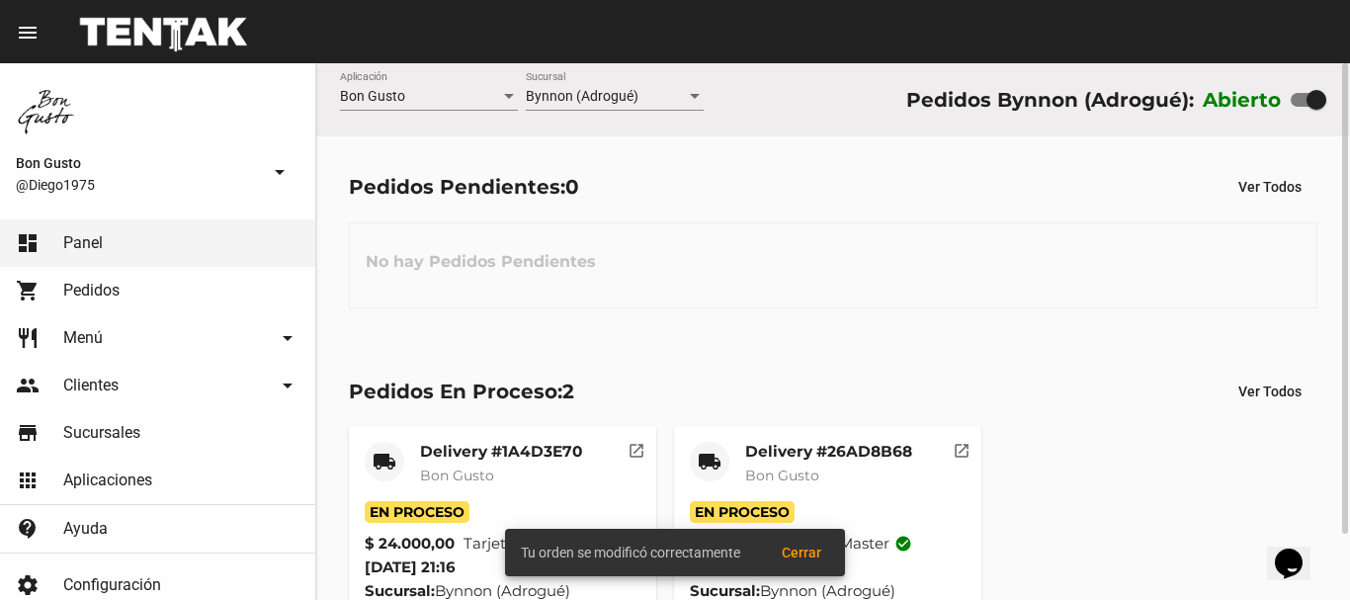
scroll to position [75, 0]
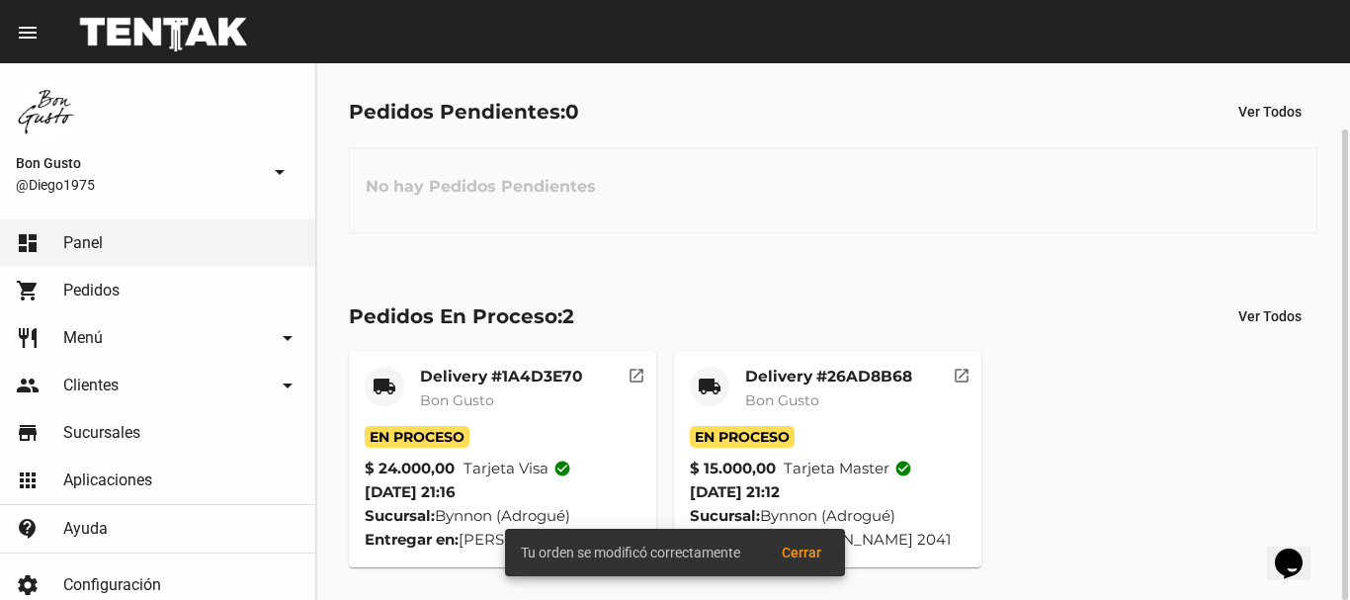
click at [642, 369] on mat-icon "open_in_new" at bounding box center [637, 373] width 18 height 18
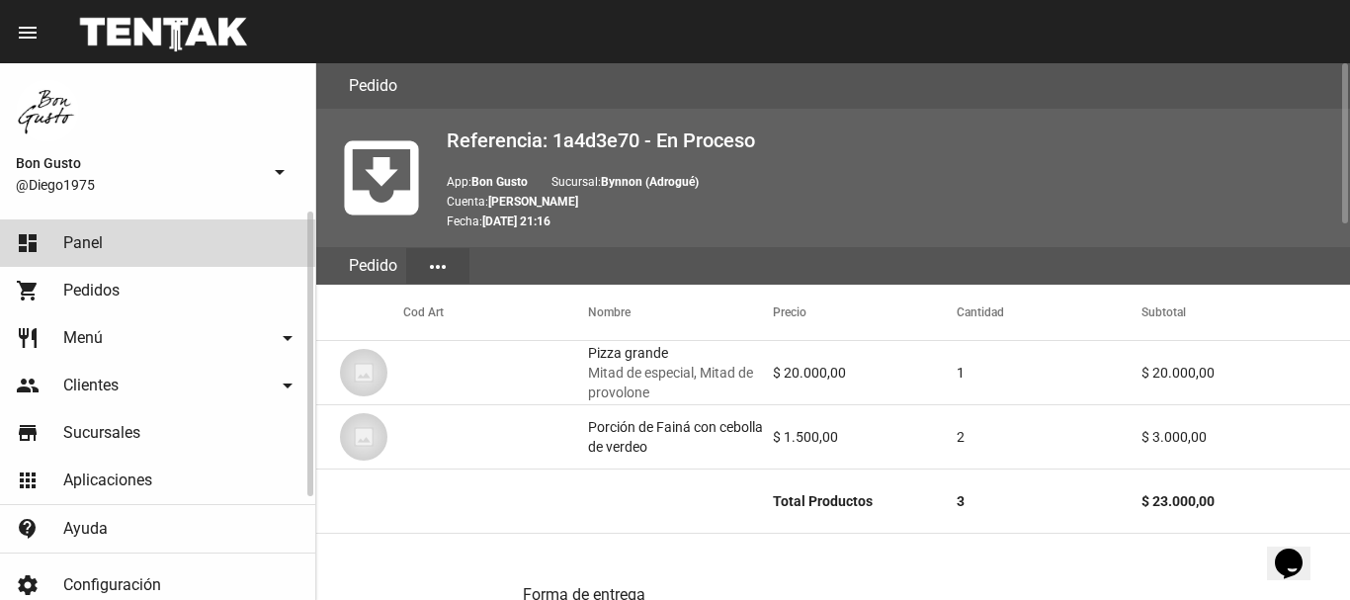
click at [158, 247] on link "dashboard Panel" at bounding box center [157, 242] width 315 height 47
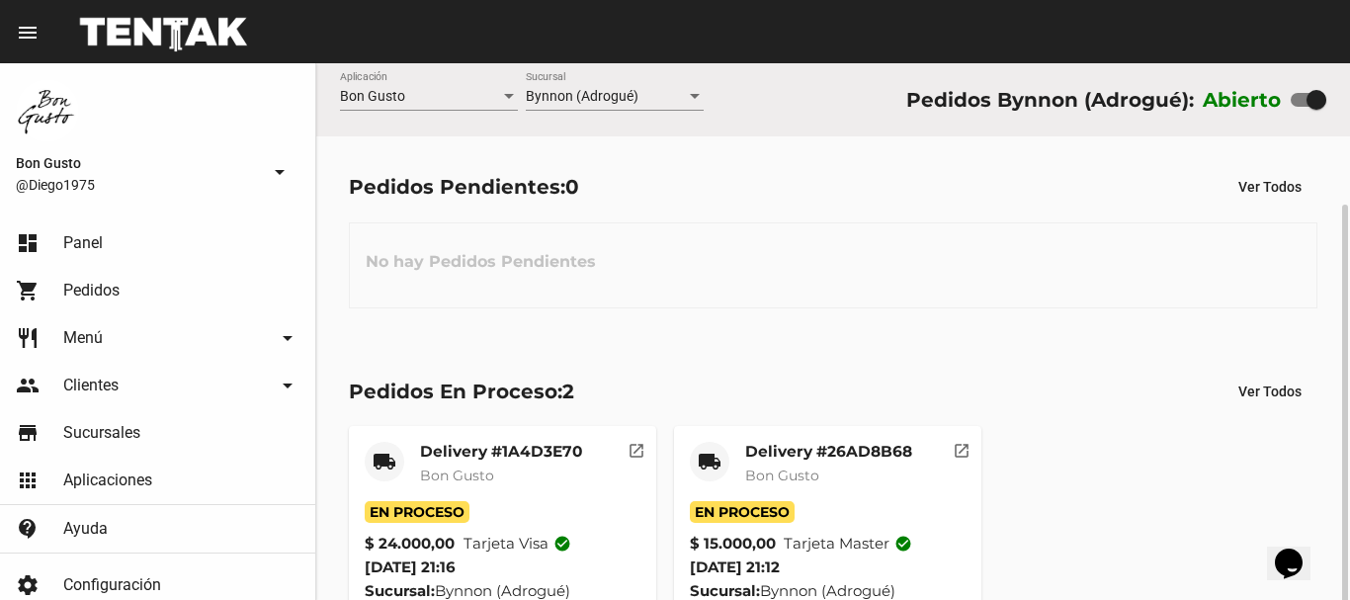
scroll to position [75, 0]
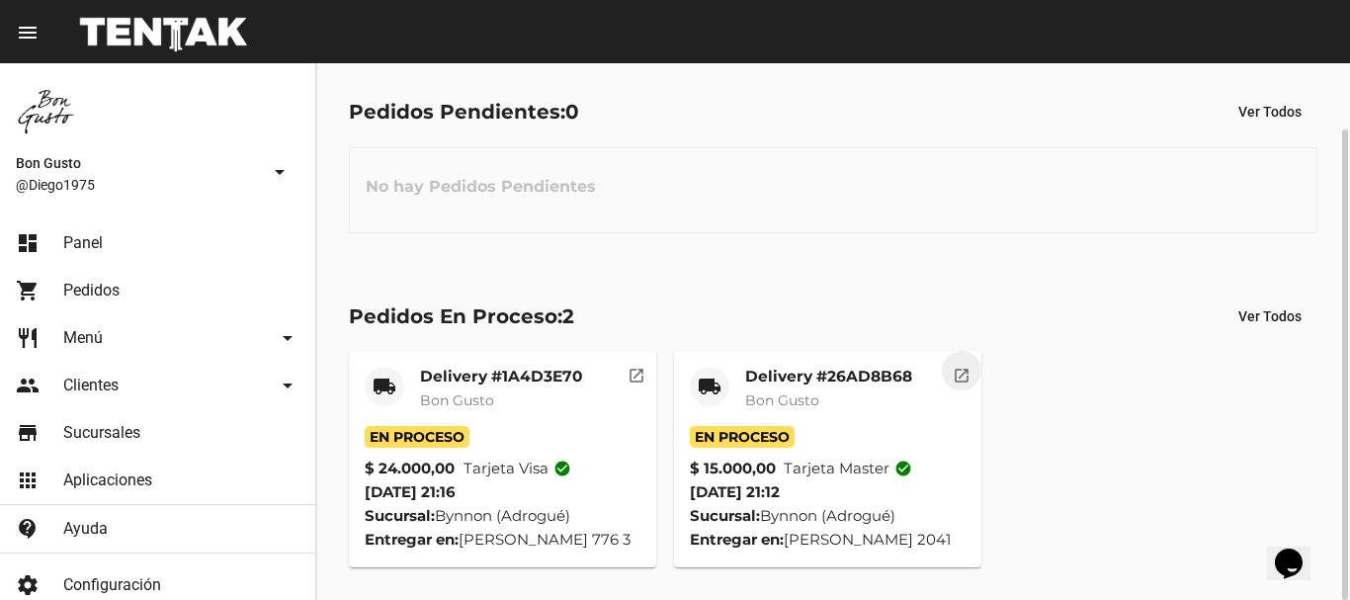
click at [957, 368] on mat-icon "open_in_new" at bounding box center [962, 373] width 18 height 18
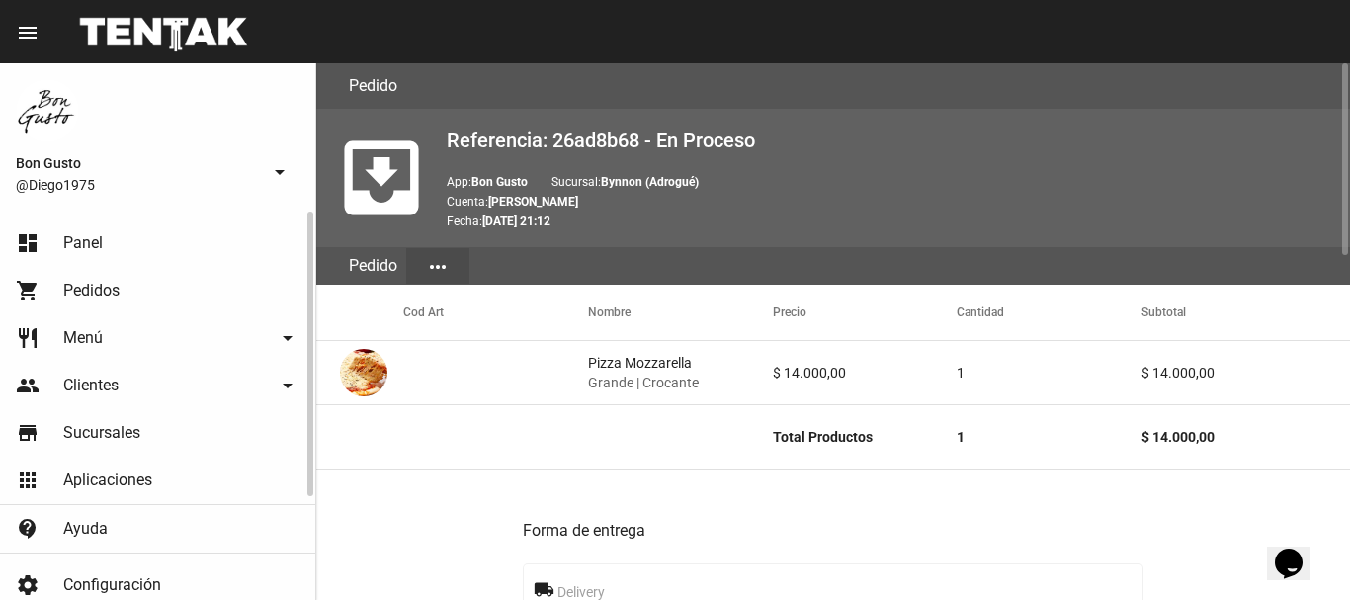
click at [172, 247] on link "dashboard Panel" at bounding box center [157, 242] width 315 height 47
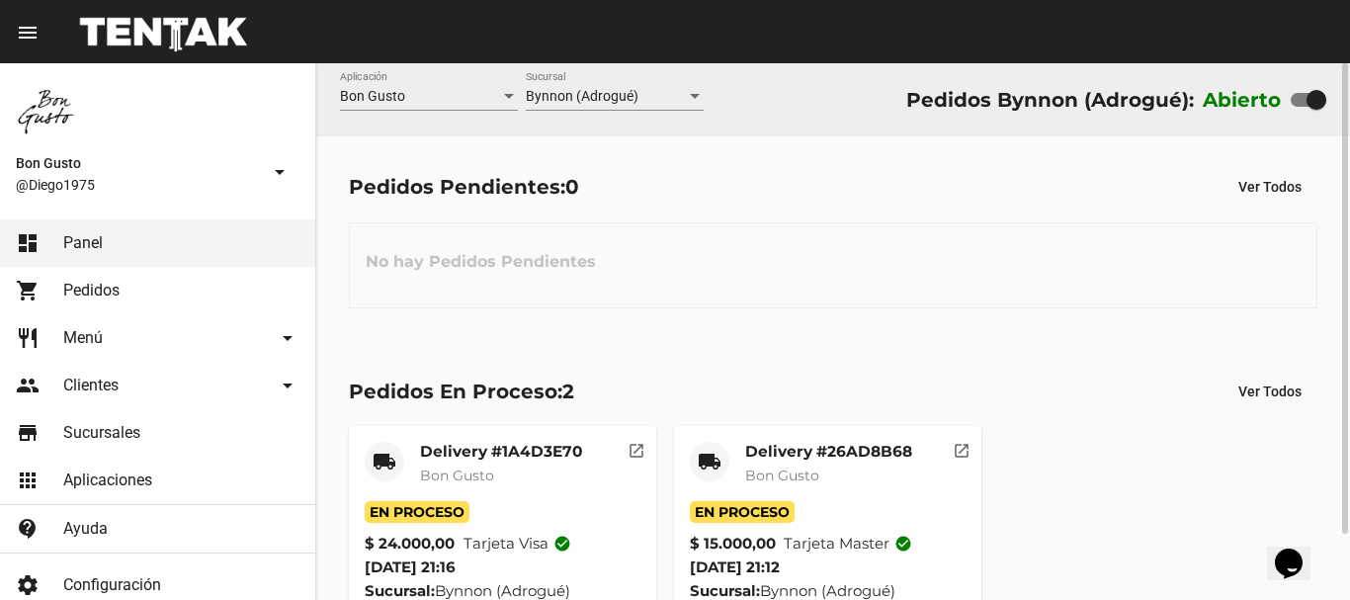
scroll to position [75, 0]
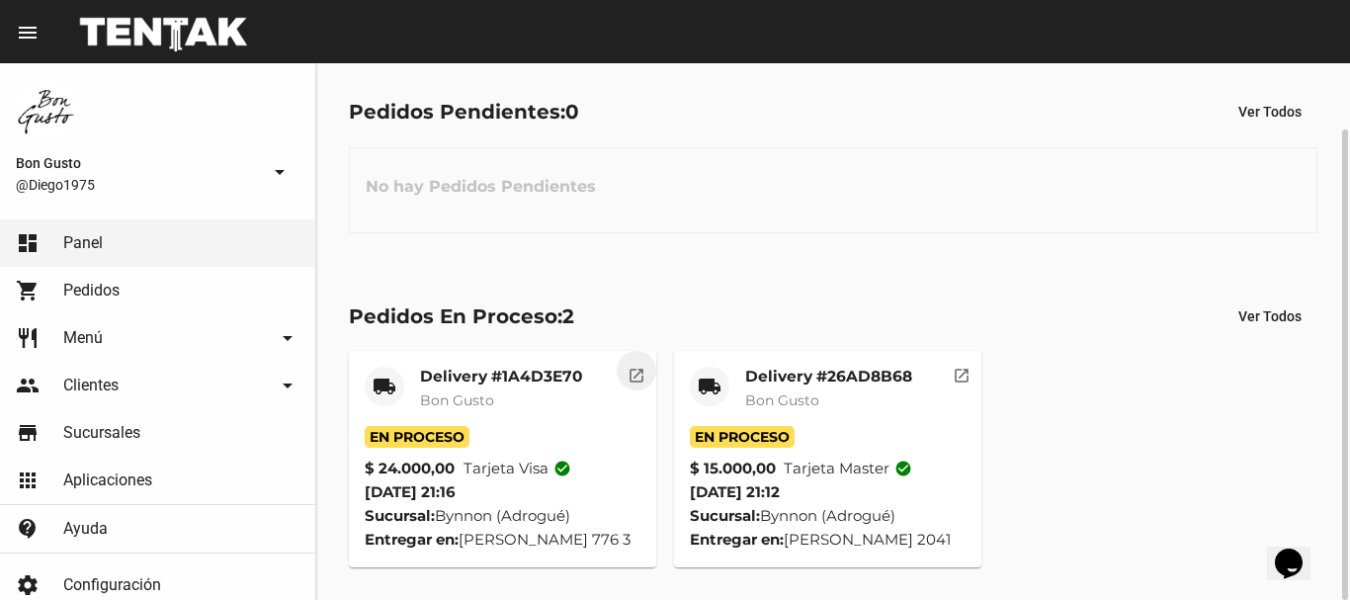
click at [631, 368] on mat-icon "open_in_new" at bounding box center [637, 373] width 18 height 18
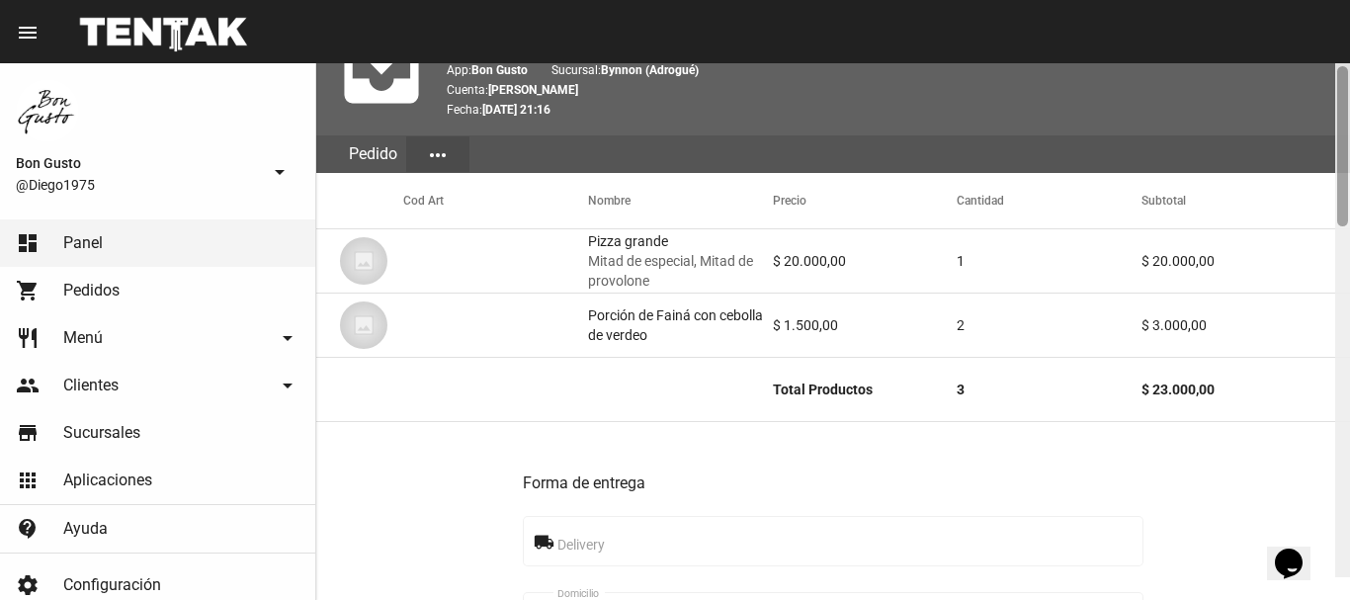
scroll to position [37, 0]
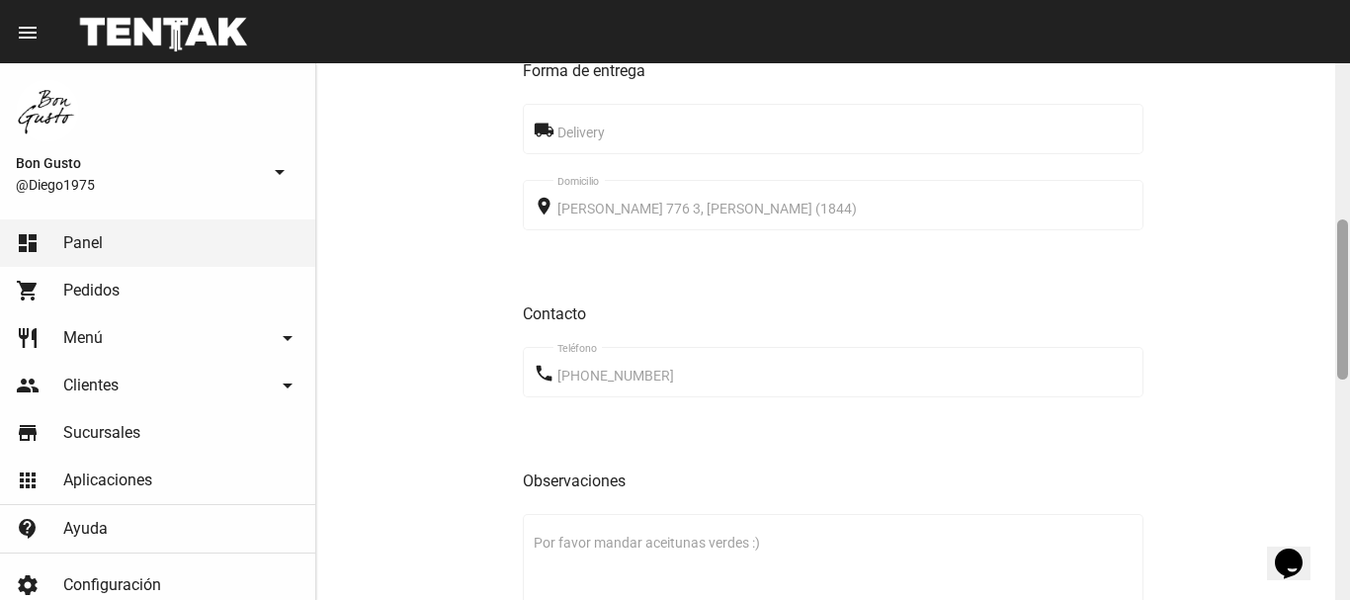
drag, startPoint x: 1338, startPoint y: 159, endPoint x: 1315, endPoint y: 316, distance: 158.8
click at [1315, 316] on div "Pedido move_to_inbox Referencia: 1a4d3e70 - En Proceso App: Bon Gusto Sucursal:…" at bounding box center [833, 331] width 1034 height 537
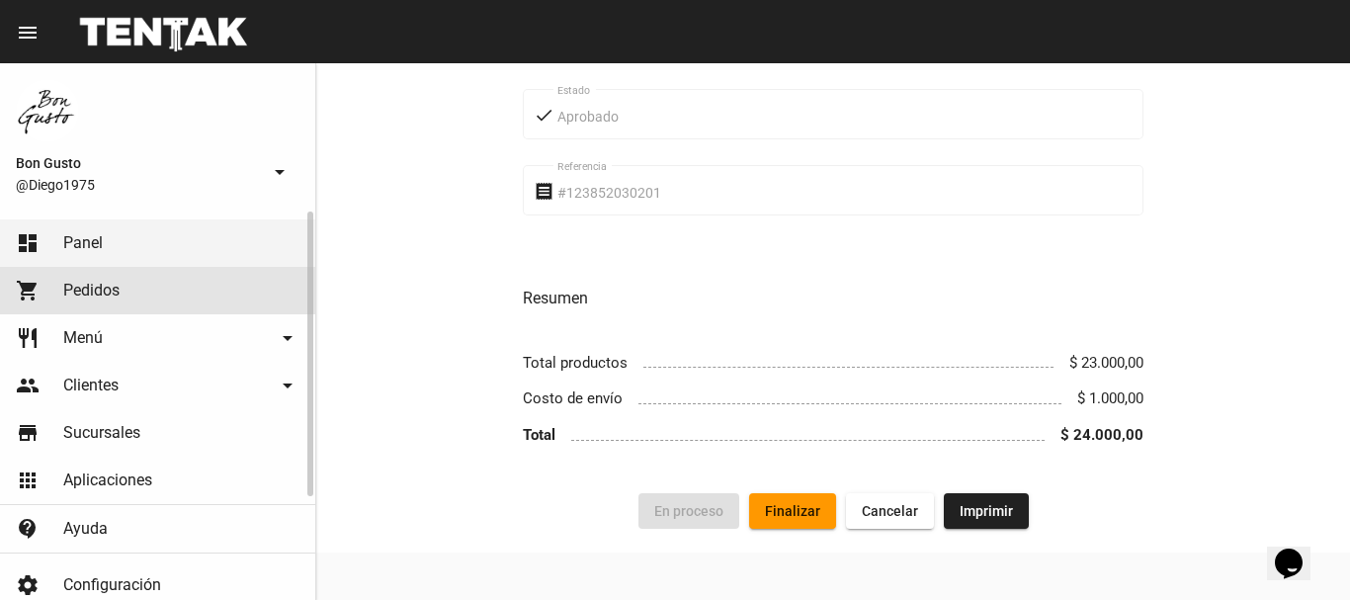
click at [116, 294] on span "Pedidos" at bounding box center [91, 291] width 56 height 20
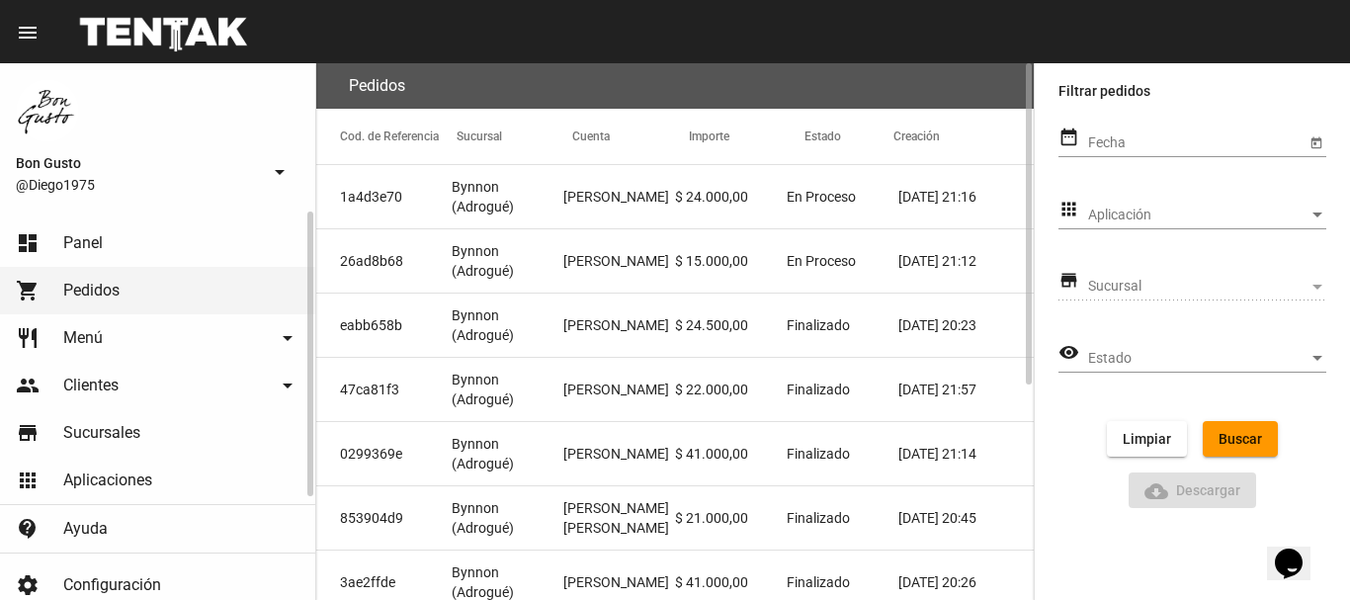
click at [126, 219] on link "dashboard Panel" at bounding box center [157, 242] width 315 height 47
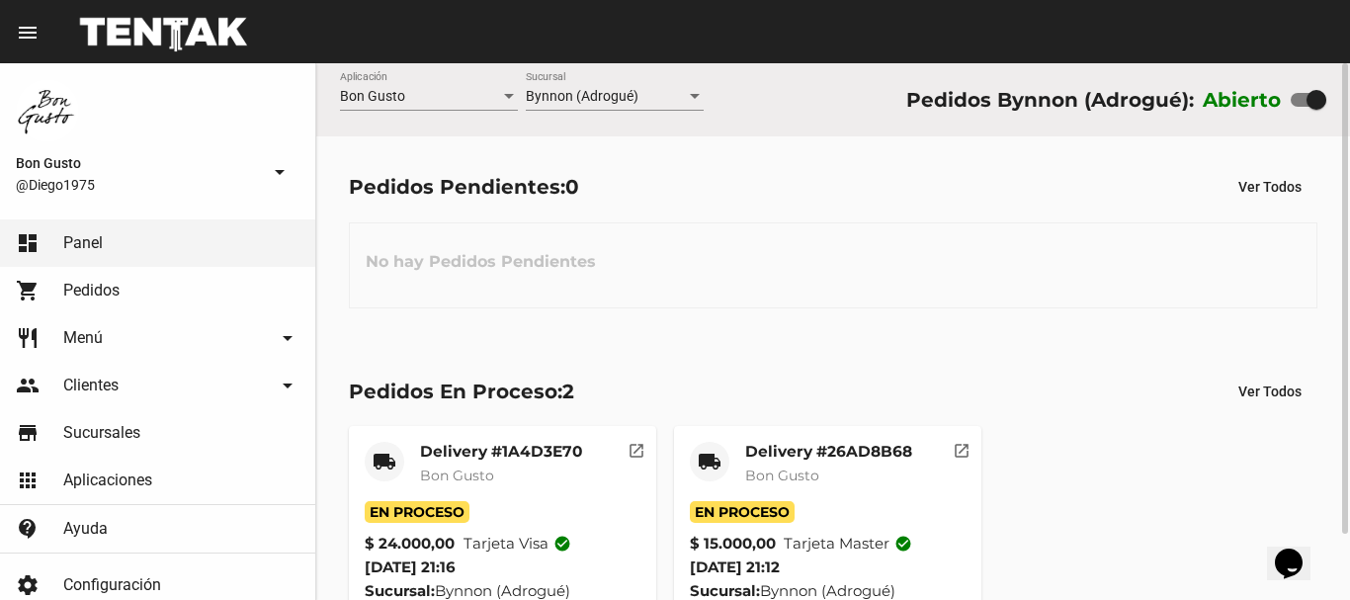
scroll to position [75, 0]
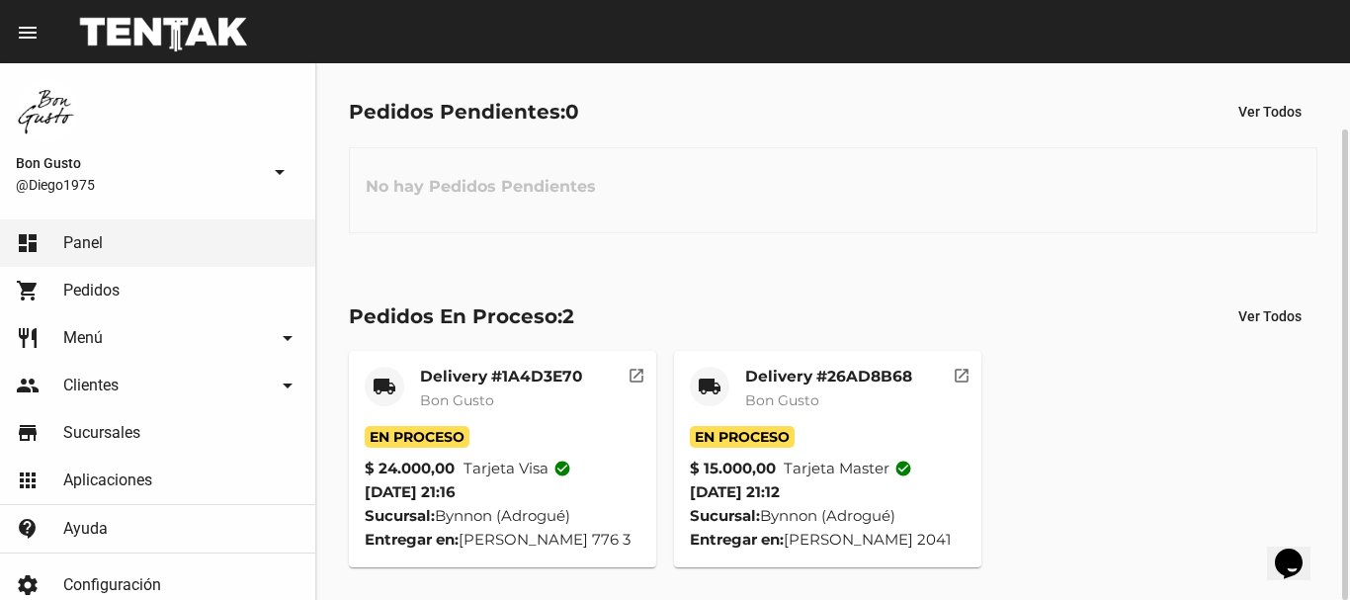
click at [961, 373] on mat-icon "open_in_new" at bounding box center [962, 373] width 18 height 18
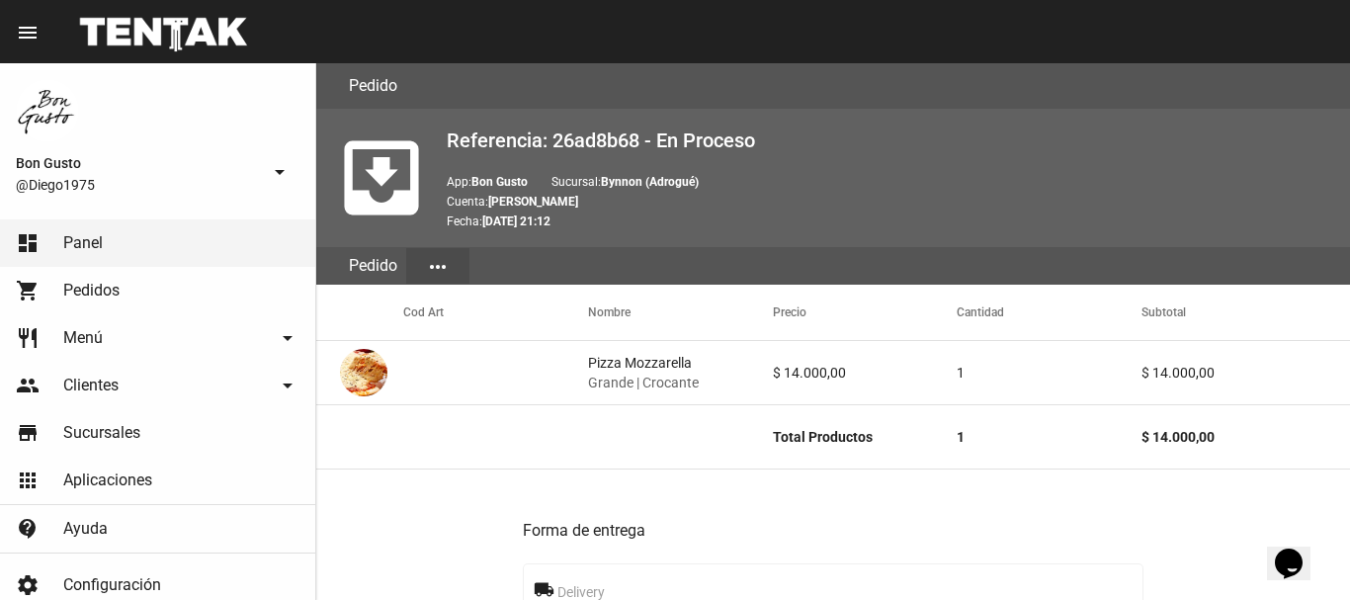
scroll to position [961, 0]
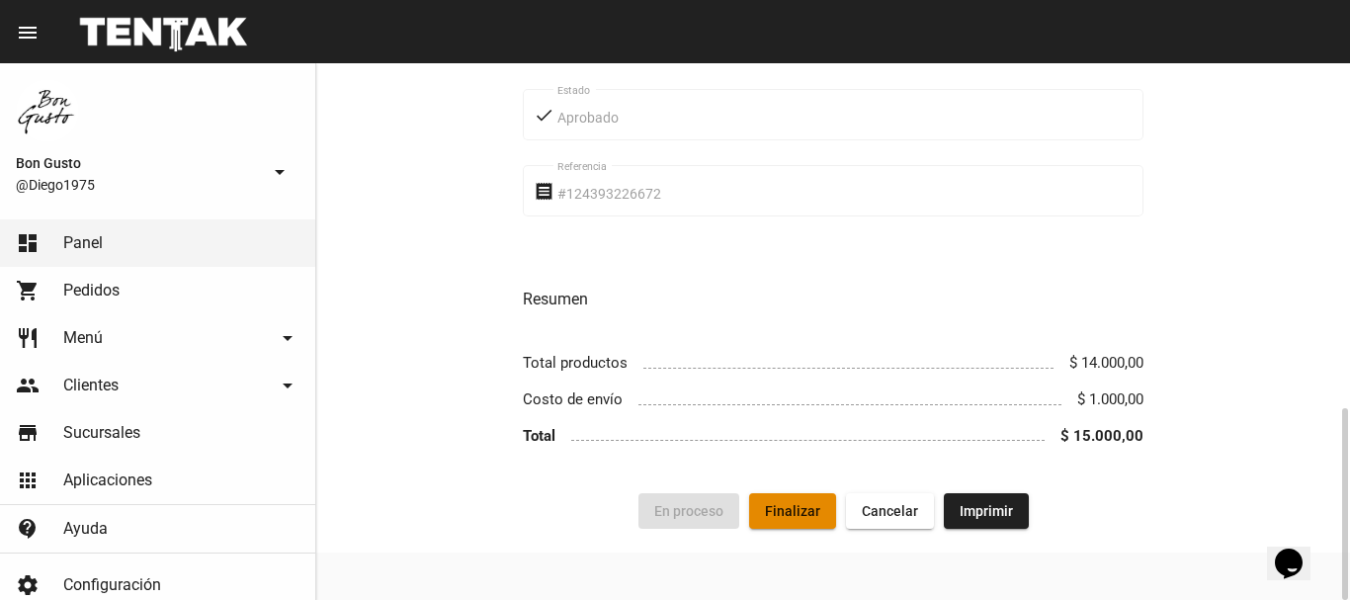
click at [799, 510] on span "Finalizar" at bounding box center [792, 511] width 55 height 16
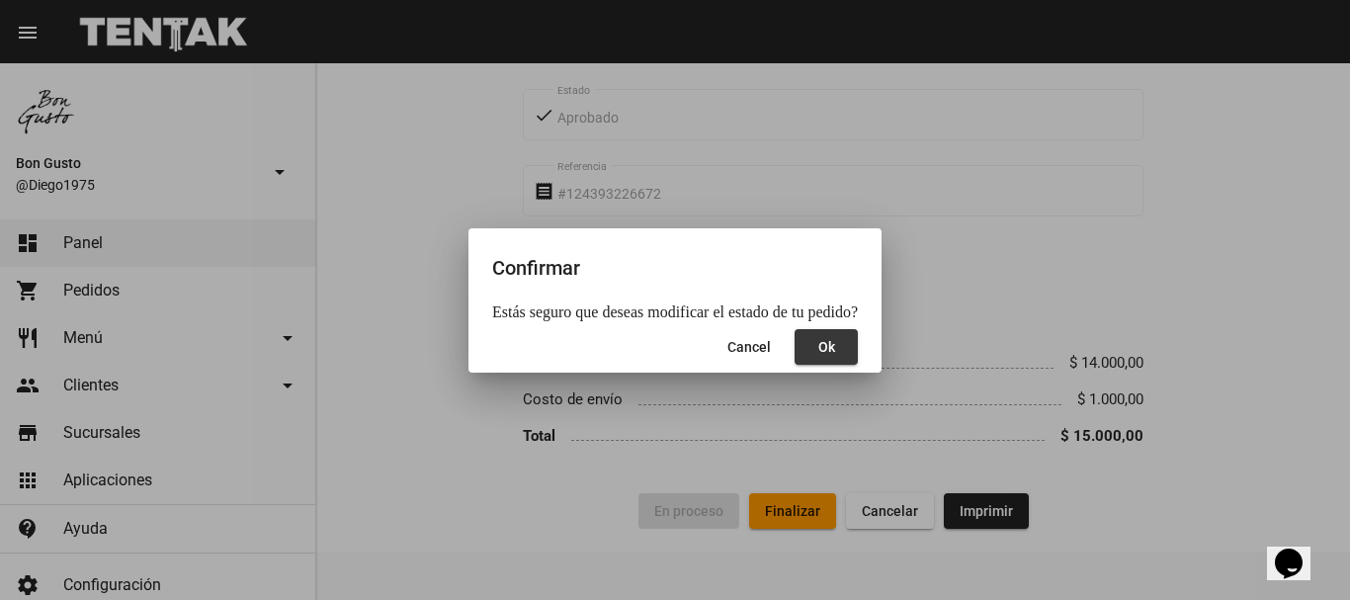
click at [818, 353] on span "Ok" at bounding box center [826, 347] width 17 height 16
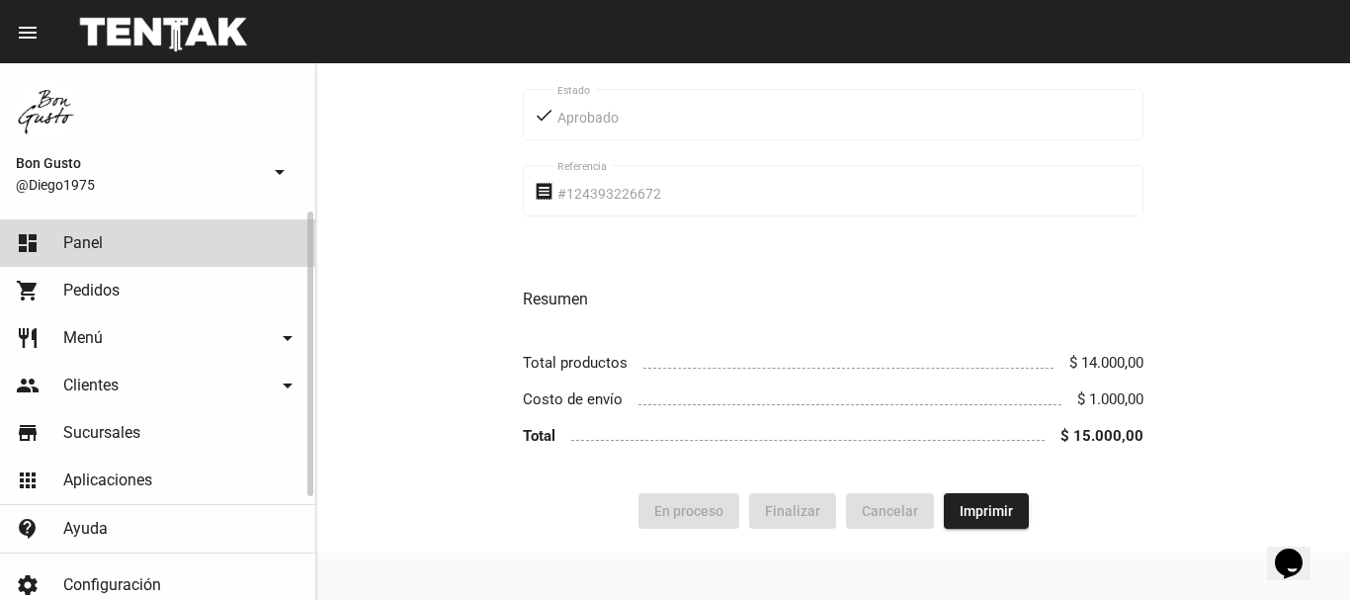
click at [231, 227] on link "dashboard Panel" at bounding box center [157, 242] width 315 height 47
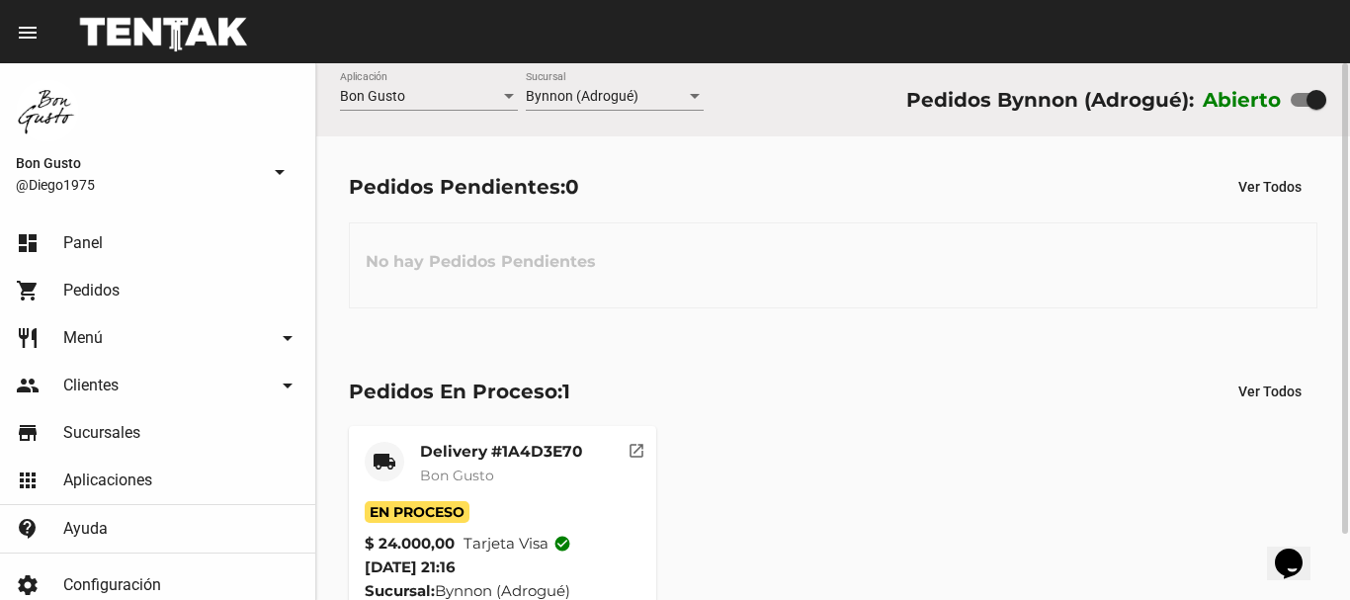
scroll to position [75, 0]
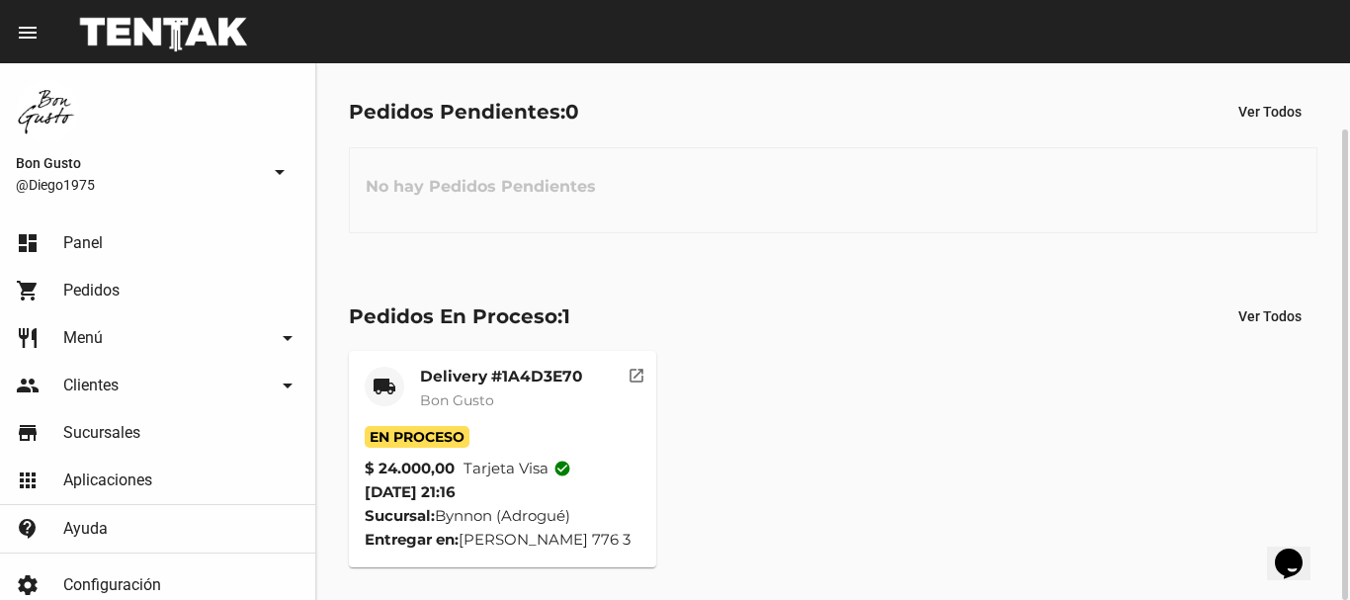
click at [635, 372] on mat-icon "open_in_new" at bounding box center [637, 373] width 18 height 18
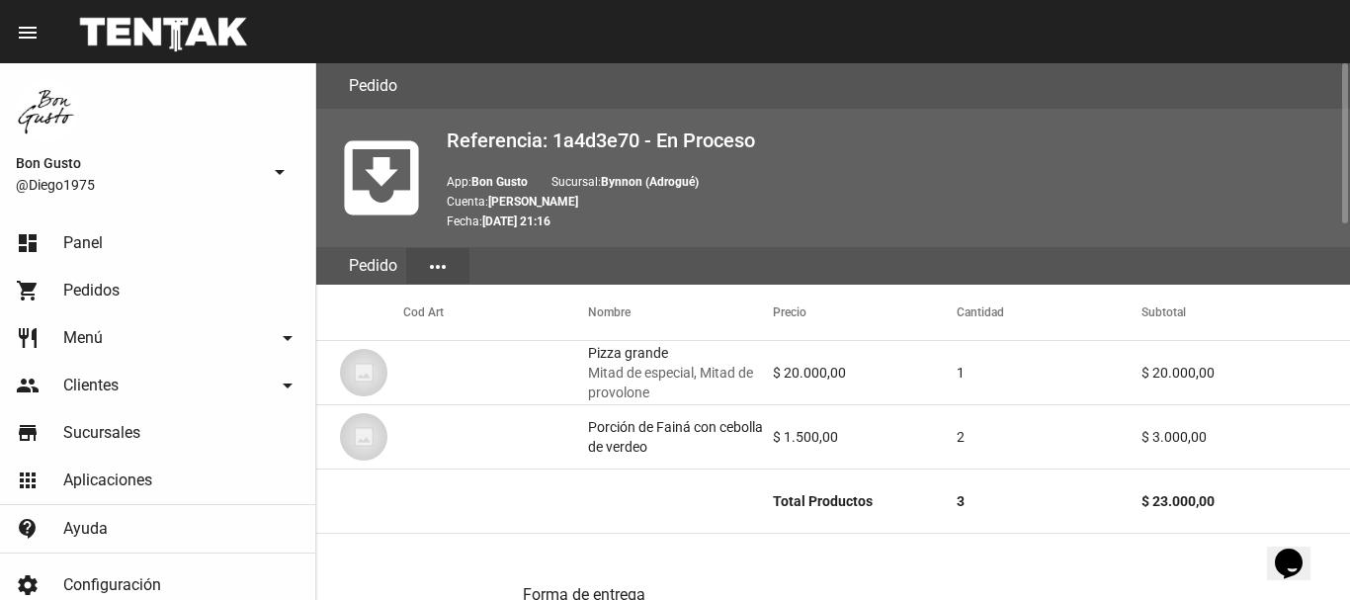
scroll to position [1256, 0]
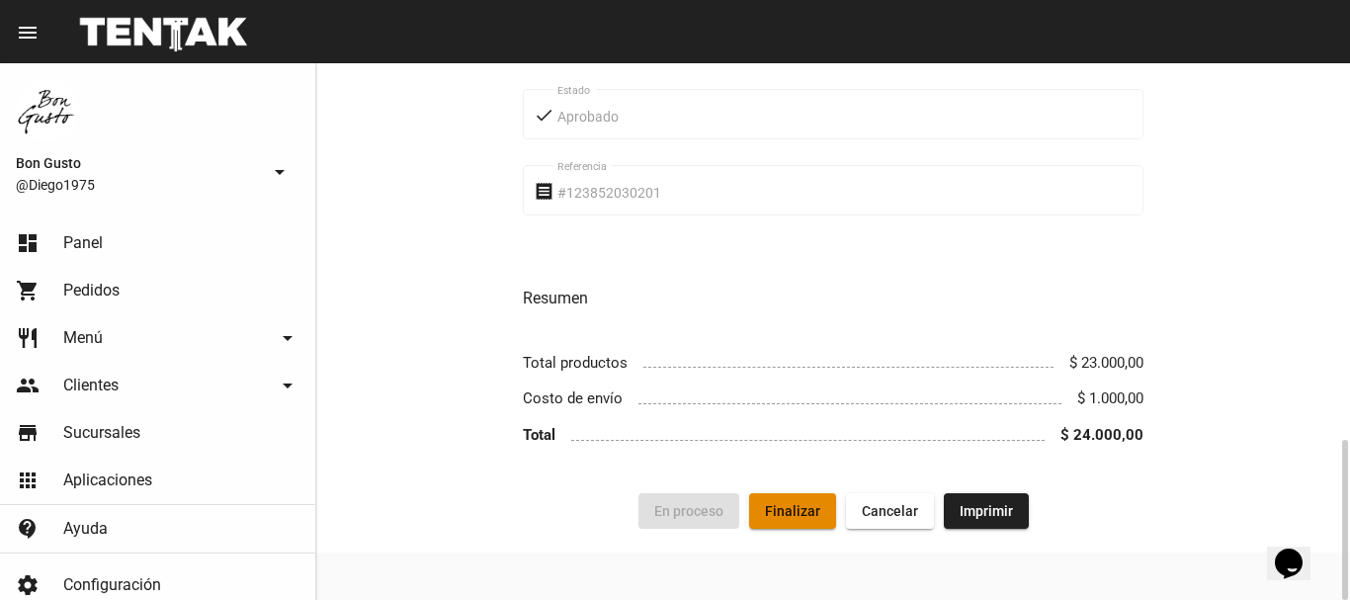
click at [793, 519] on button "Finalizar" at bounding box center [792, 511] width 87 height 36
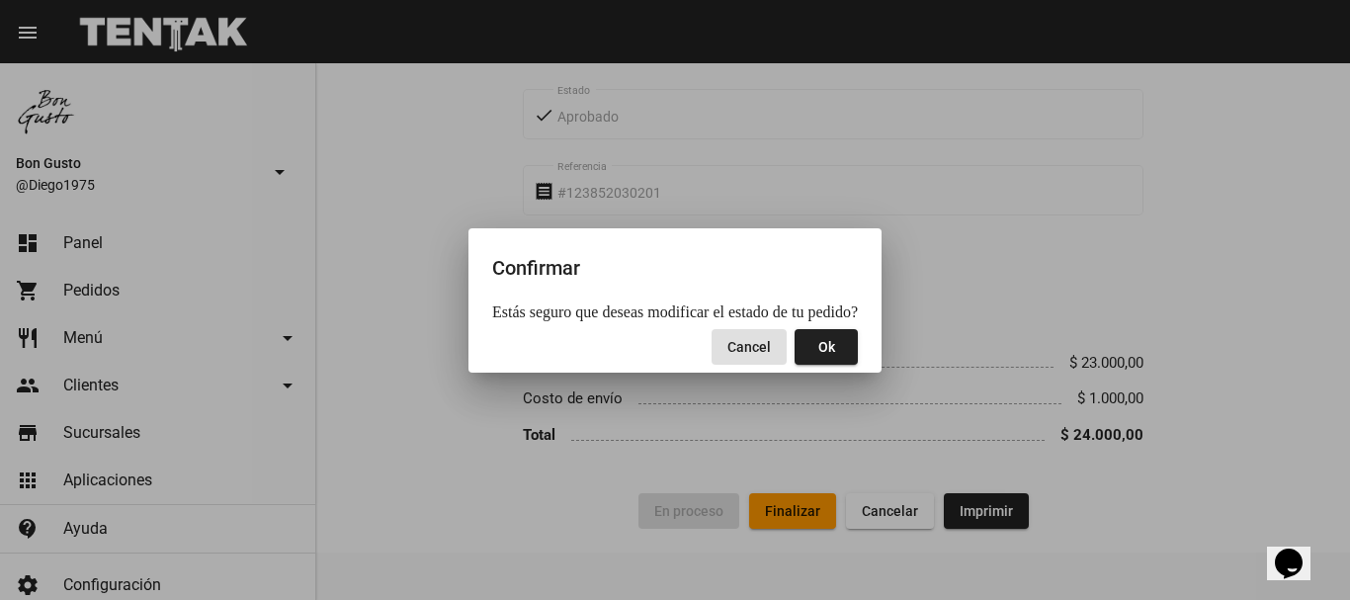
click at [818, 351] on span "Ok" at bounding box center [826, 347] width 17 height 16
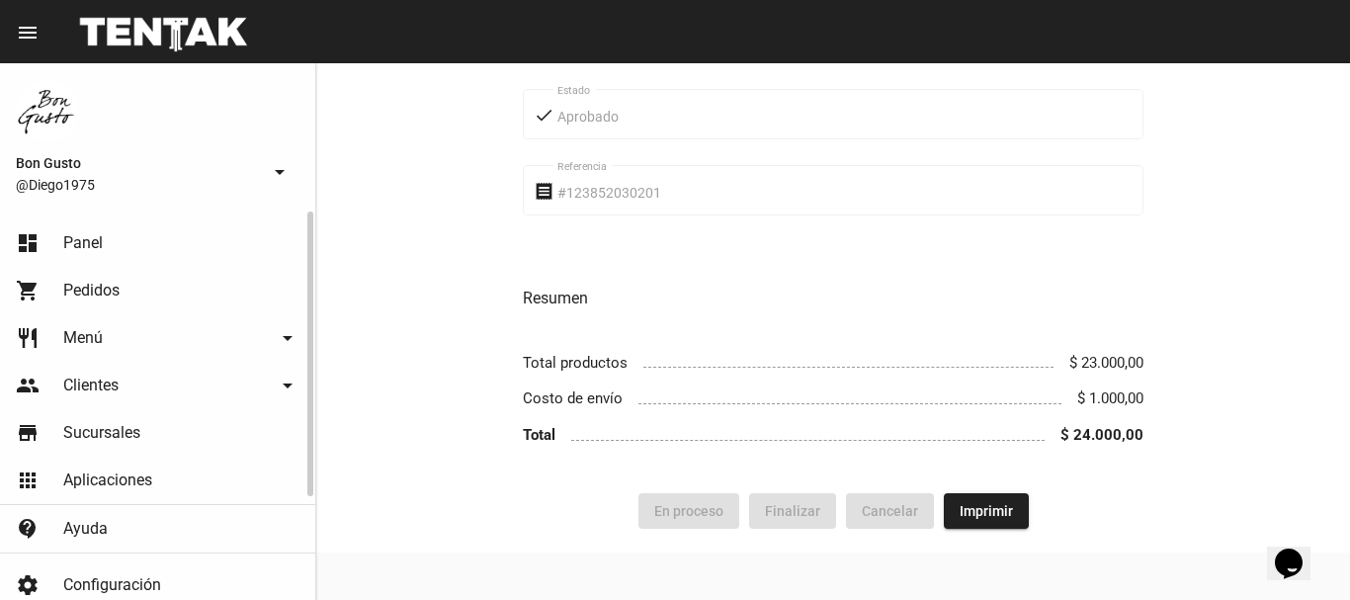
click at [101, 219] on link "dashboard Panel" at bounding box center [157, 242] width 315 height 47
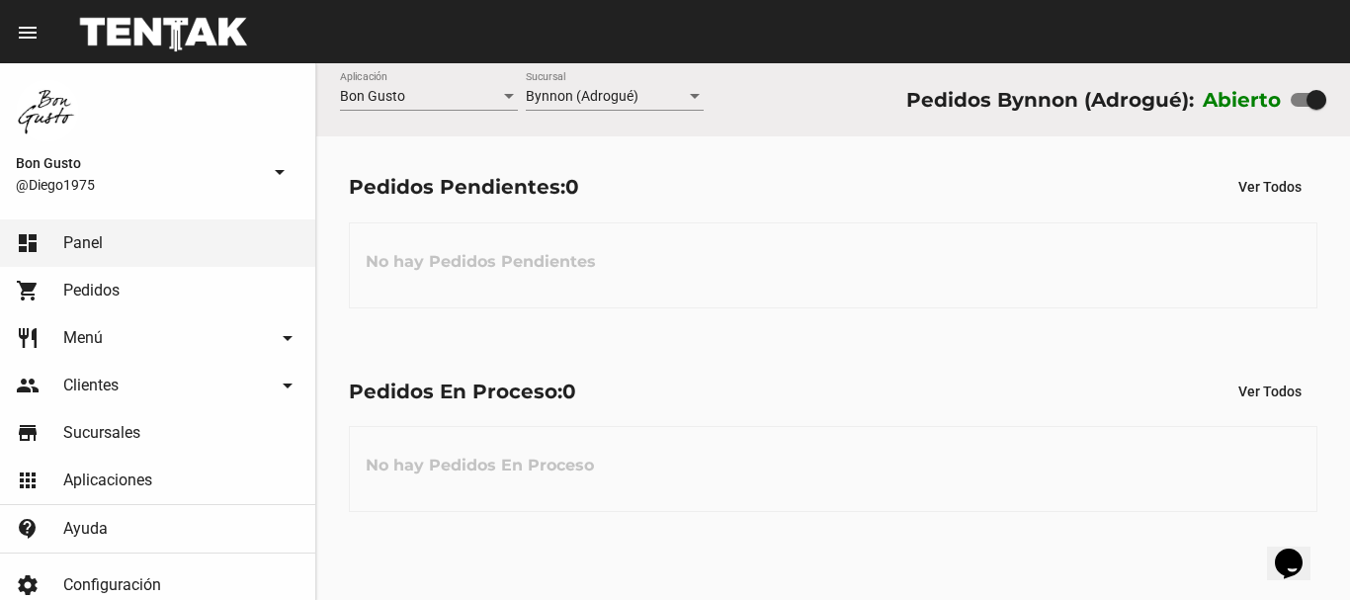
click at [1304, 97] on div at bounding box center [1309, 100] width 36 height 14
click at [1301, 107] on input "checkbox" at bounding box center [1300, 107] width 1 height 1
checkbox input "false"
